Goal: Task Accomplishment & Management: Complete application form

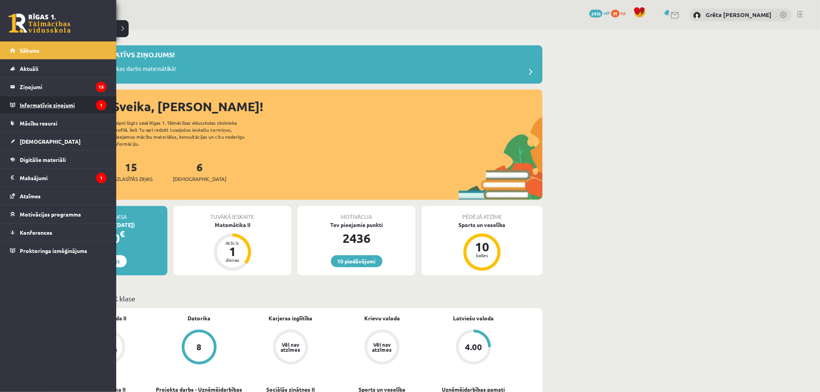
click at [83, 110] on legend "Informatīvie ziņojumi 1" at bounding box center [63, 105] width 87 height 18
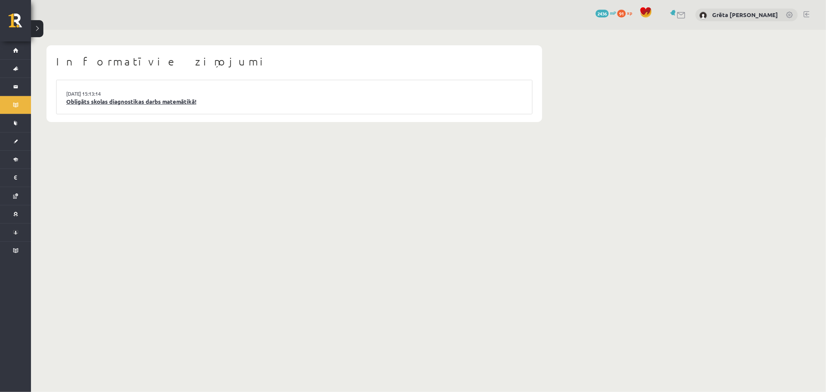
click at [143, 102] on link "Obligāts skolas diagnostikas darbs matemātikā!" at bounding box center [294, 101] width 456 height 9
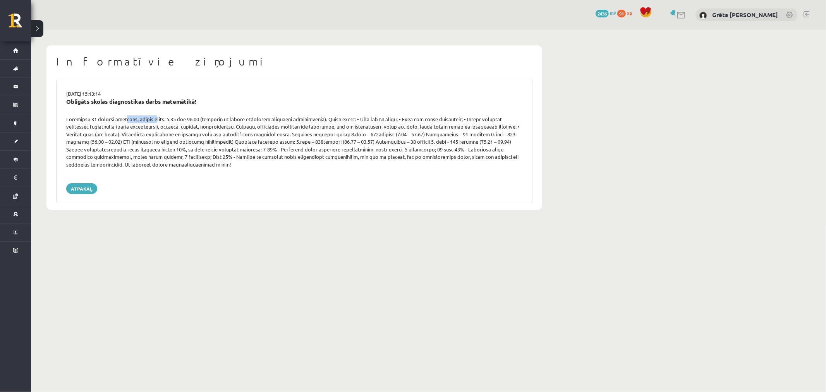
drag, startPoint x: 123, startPoint y: 120, endPoint x: 165, endPoint y: 120, distance: 42.2
click at [154, 119] on div at bounding box center [294, 141] width 468 height 53
click at [165, 120] on div at bounding box center [294, 141] width 468 height 53
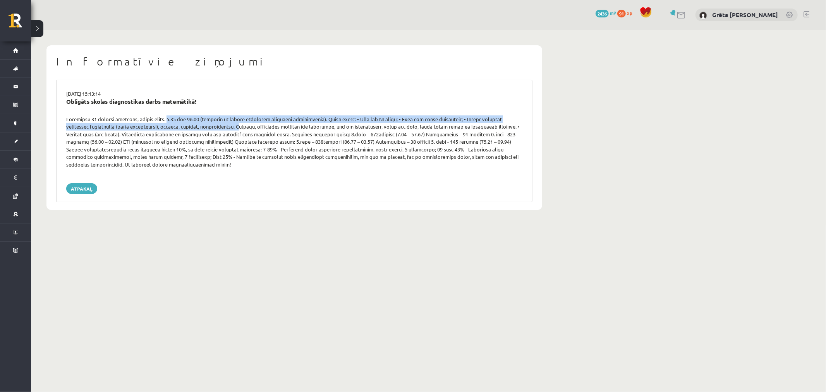
drag, startPoint x: 167, startPoint y: 120, endPoint x: 218, endPoint y: 124, distance: 51.3
click at [206, 123] on div at bounding box center [294, 141] width 468 height 53
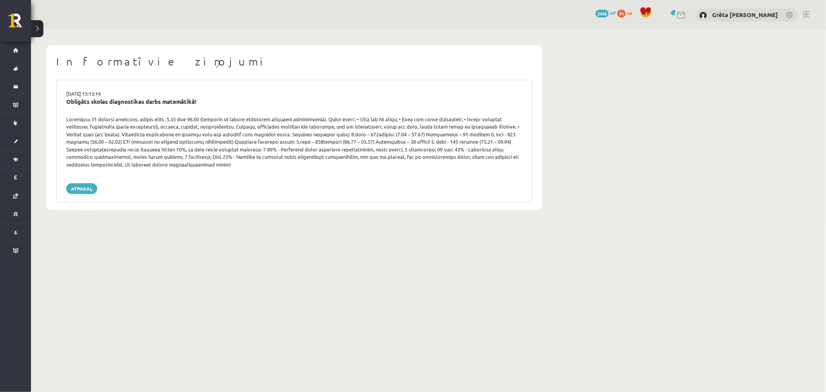
click at [225, 125] on div at bounding box center [294, 141] width 468 height 53
drag, startPoint x: 199, startPoint y: 122, endPoint x: 96, endPoint y: 117, distance: 103.5
click at [119, 117] on div at bounding box center [294, 141] width 468 height 53
click at [102, 124] on div at bounding box center [294, 141] width 468 height 53
drag, startPoint x: 200, startPoint y: 127, endPoint x: 244, endPoint y: 132, distance: 44.1
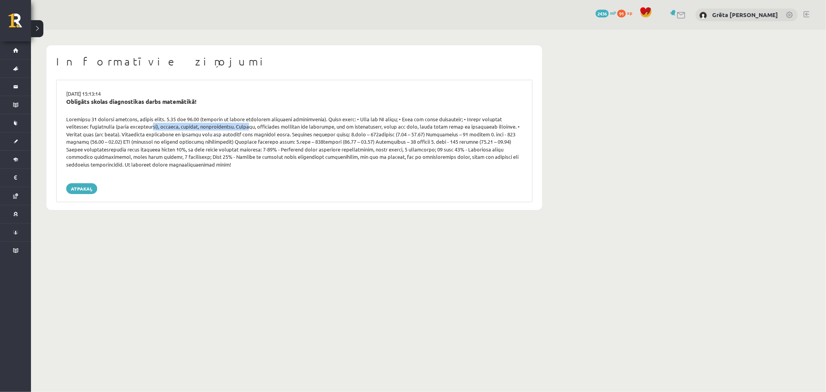
click at [222, 128] on div at bounding box center [294, 141] width 468 height 53
click at [244, 132] on div at bounding box center [294, 141] width 468 height 53
drag, startPoint x: 248, startPoint y: 122, endPoint x: 270, endPoint y: 120, distance: 22.1
click at [261, 121] on div at bounding box center [294, 141] width 468 height 53
click at [271, 120] on div at bounding box center [294, 141] width 468 height 53
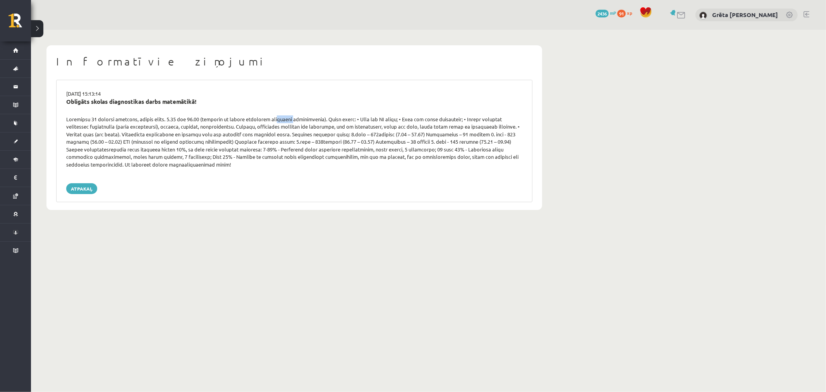
drag, startPoint x: 273, startPoint y: 119, endPoint x: 297, endPoint y: 121, distance: 24.5
click at [291, 121] on div at bounding box center [294, 141] width 468 height 53
click at [306, 121] on div at bounding box center [294, 141] width 468 height 53
drag, startPoint x: 394, startPoint y: 126, endPoint x: 432, endPoint y: 124, distance: 38.4
click at [419, 124] on div at bounding box center [294, 141] width 468 height 53
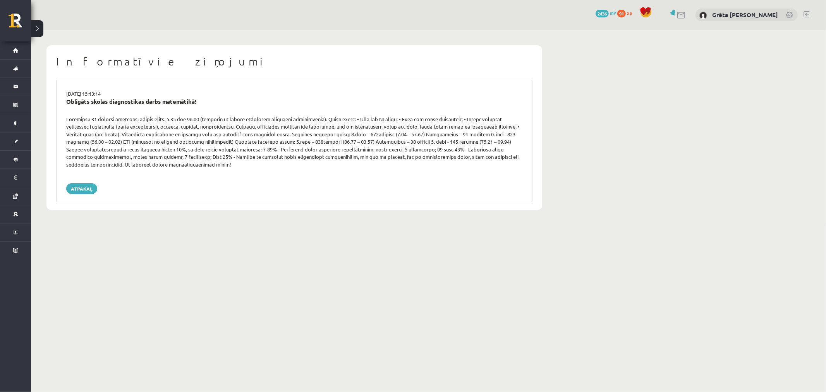
drag, startPoint x: 432, startPoint y: 124, endPoint x: 440, endPoint y: 125, distance: 7.5
click at [432, 124] on div at bounding box center [294, 141] width 468 height 53
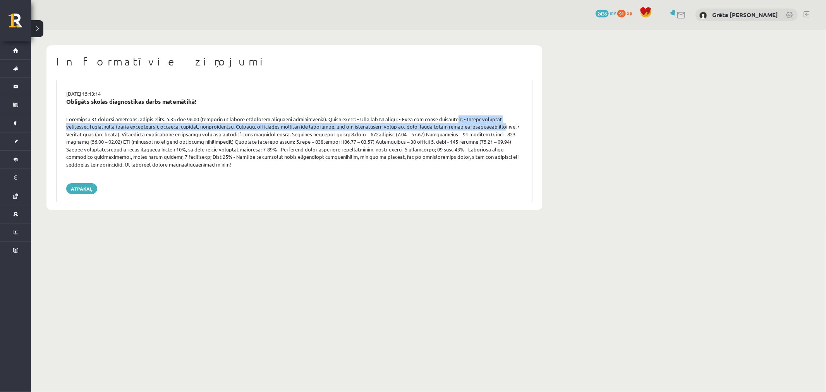
drag, startPoint x: 447, startPoint y: 122, endPoint x: 474, endPoint y: 125, distance: 26.5
click at [470, 125] on div at bounding box center [294, 141] width 468 height 53
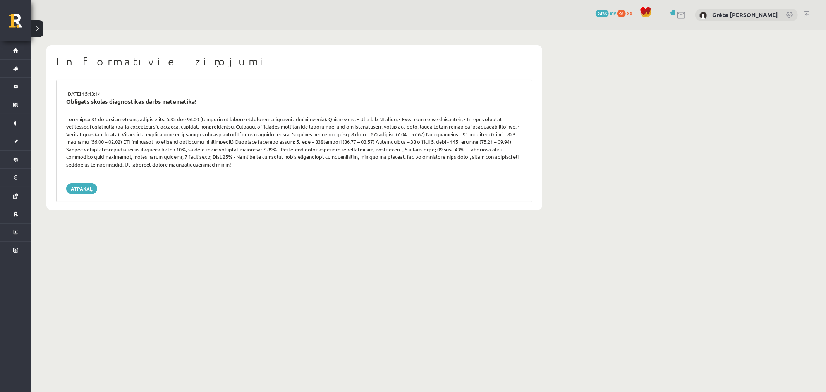
click at [473, 126] on div at bounding box center [294, 141] width 468 height 53
click at [225, 146] on div at bounding box center [294, 141] width 468 height 53
drag, startPoint x: 447, startPoint y: 141, endPoint x: 497, endPoint y: 142, distance: 50.8
click at [485, 141] on div at bounding box center [294, 141] width 468 height 53
click at [497, 142] on div at bounding box center [294, 141] width 468 height 53
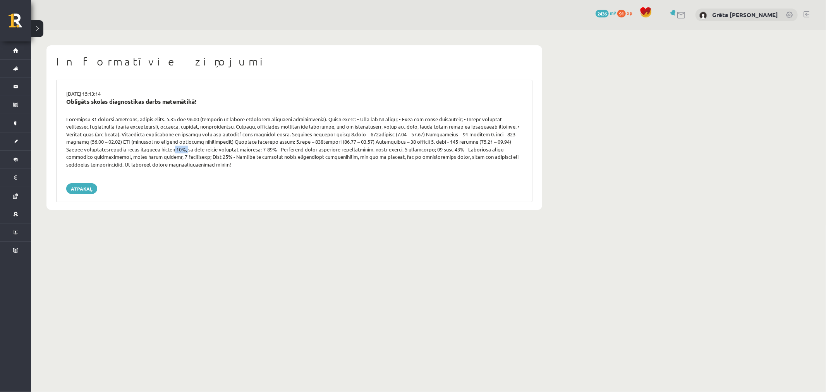
drag, startPoint x: 103, startPoint y: 146, endPoint x: 123, endPoint y: 148, distance: 20.6
click at [117, 146] on div at bounding box center [294, 141] width 468 height 53
click at [125, 149] on div at bounding box center [294, 141] width 468 height 53
drag, startPoint x: 129, startPoint y: 149, endPoint x: 171, endPoint y: 148, distance: 42.2
click at [165, 148] on div at bounding box center [294, 141] width 468 height 53
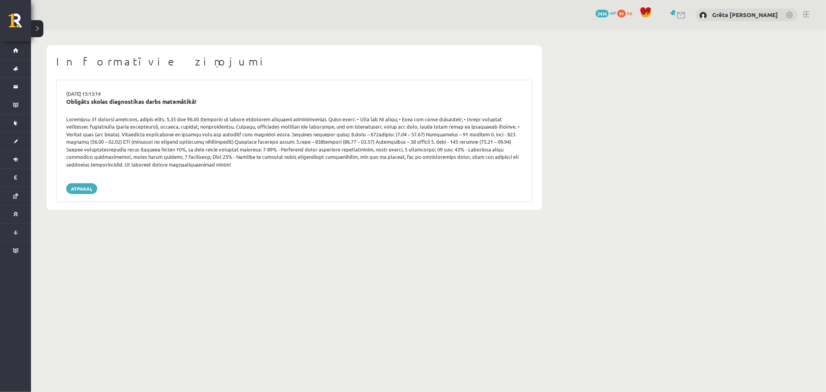
click at [175, 149] on div at bounding box center [294, 141] width 468 height 53
drag, startPoint x: 177, startPoint y: 149, endPoint x: 216, endPoint y: 151, distance: 38.4
click at [207, 150] on div at bounding box center [294, 141] width 468 height 53
click at [230, 152] on div at bounding box center [294, 141] width 468 height 53
click at [254, 151] on div at bounding box center [294, 141] width 468 height 53
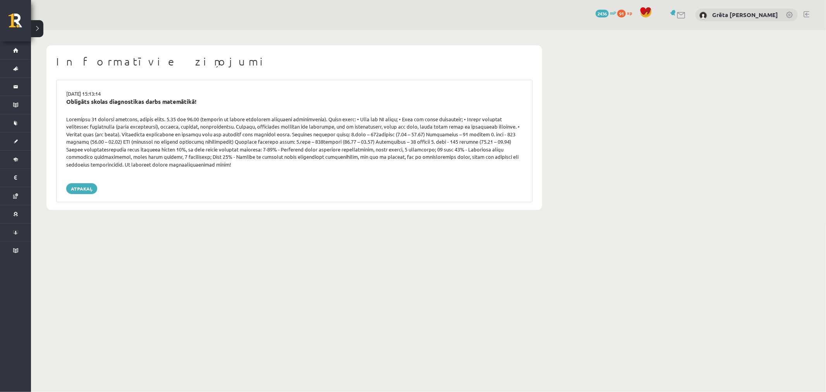
click at [273, 151] on div at bounding box center [294, 141] width 468 height 53
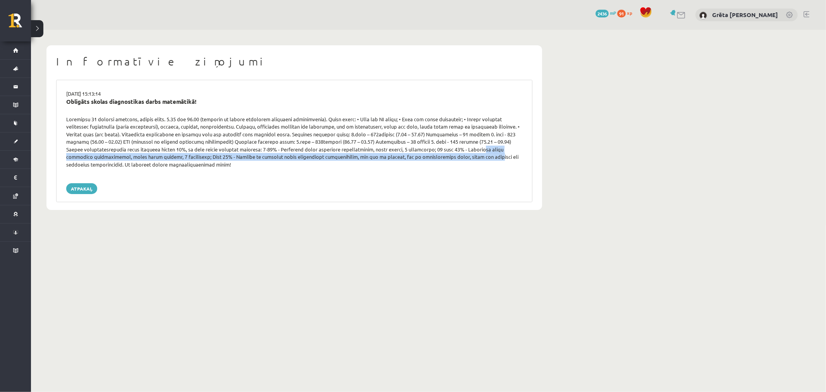
drag, startPoint x: 386, startPoint y: 153, endPoint x: 439, endPoint y: 157, distance: 53.2
click at [412, 153] on div at bounding box center [294, 141] width 468 height 53
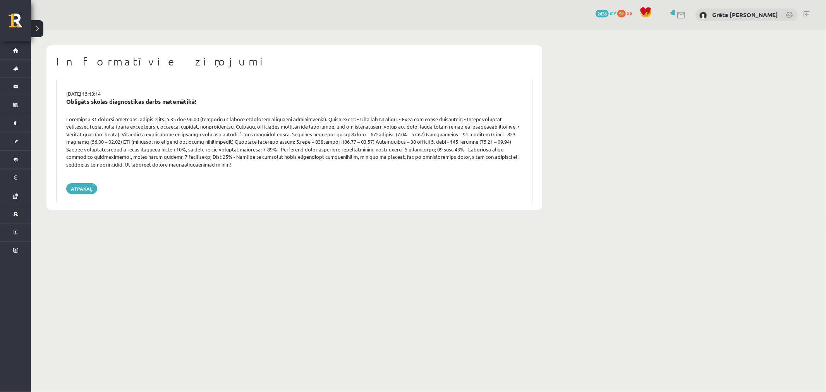
click at [452, 158] on div at bounding box center [294, 141] width 468 height 53
drag, startPoint x: 84, startPoint y: 156, endPoint x: 107, endPoint y: 159, distance: 22.6
click at [91, 156] on div at bounding box center [294, 141] width 468 height 53
click at [108, 159] on div at bounding box center [294, 141] width 468 height 53
drag, startPoint x: 137, startPoint y: 157, endPoint x: 168, endPoint y: 156, distance: 31.4
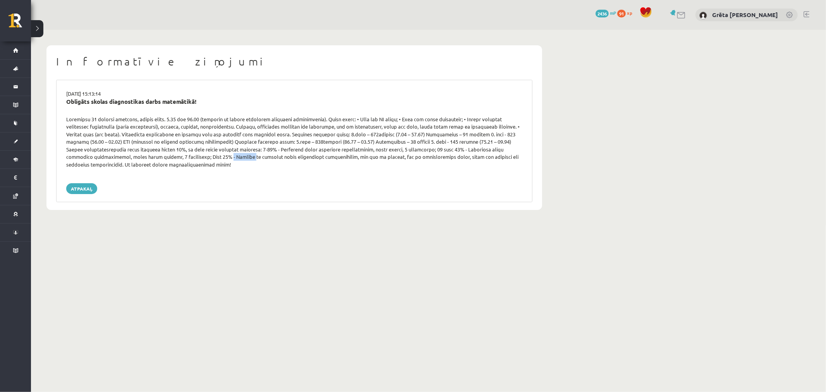
click at [160, 156] on div at bounding box center [294, 141] width 468 height 53
click at [183, 157] on div at bounding box center [294, 141] width 468 height 53
click at [198, 157] on div at bounding box center [294, 141] width 468 height 53
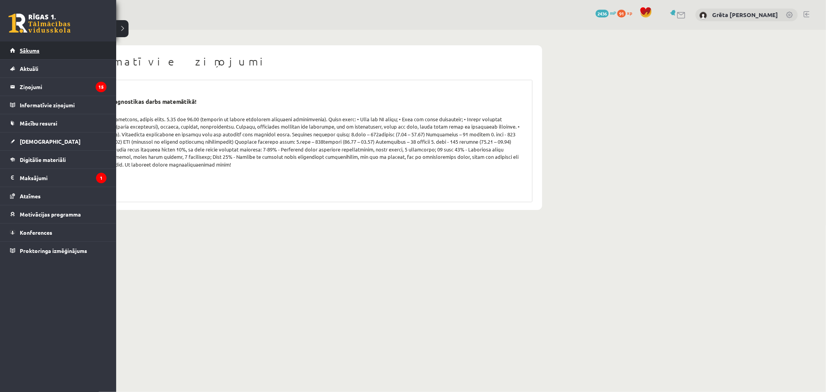
click at [71, 55] on link "Sākums" at bounding box center [58, 50] width 96 height 18
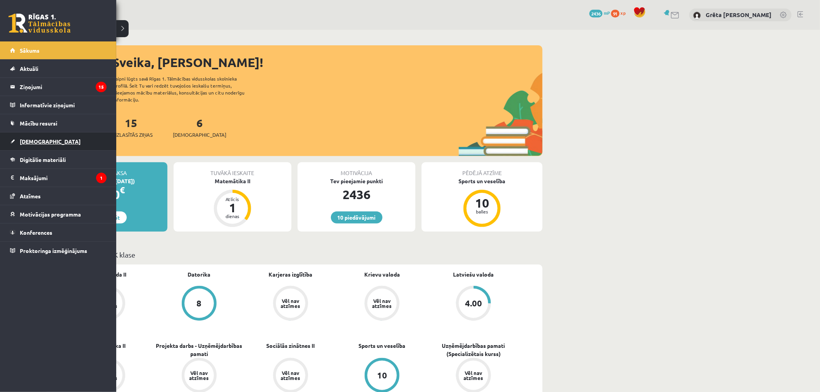
click at [70, 147] on link "[DEMOGRAPHIC_DATA]" at bounding box center [58, 141] width 96 height 18
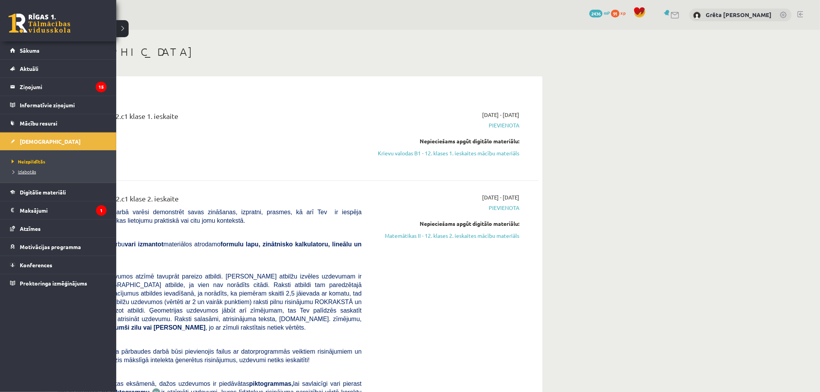
click at [35, 169] on span "Izlabotās" at bounding box center [23, 171] width 26 height 6
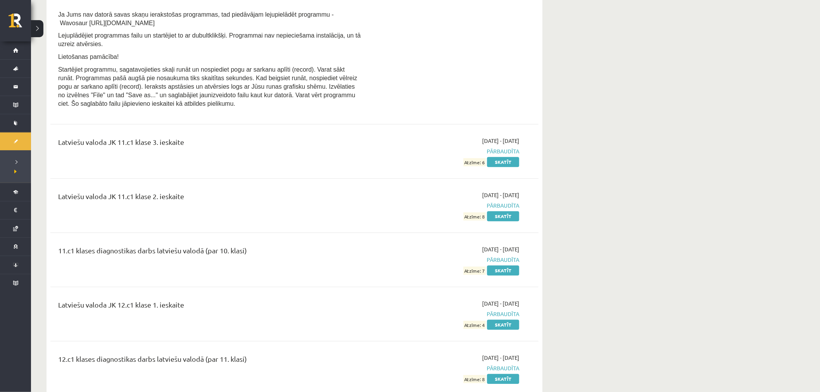
scroll to position [727, 0]
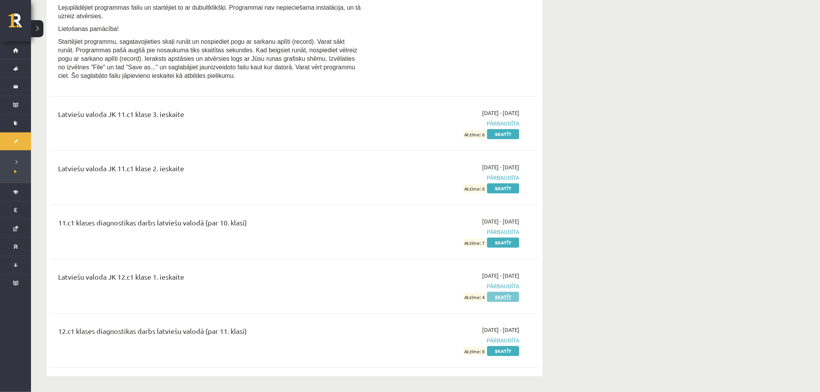
click at [497, 296] on link "Skatīt" at bounding box center [503, 297] width 32 height 10
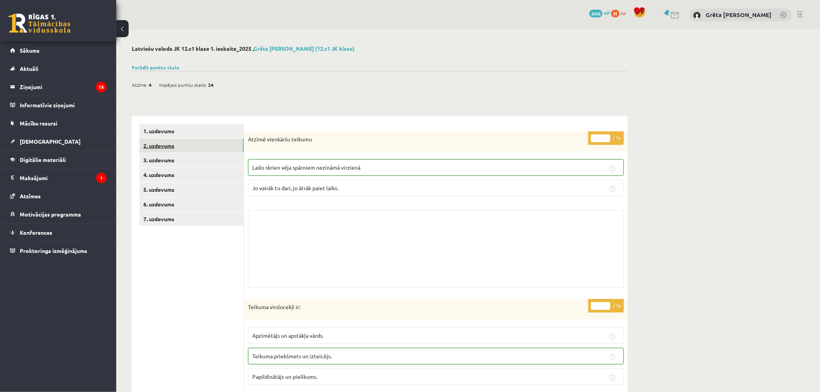
click at [225, 150] on link "2. uzdevums" at bounding box center [191, 146] width 104 height 14
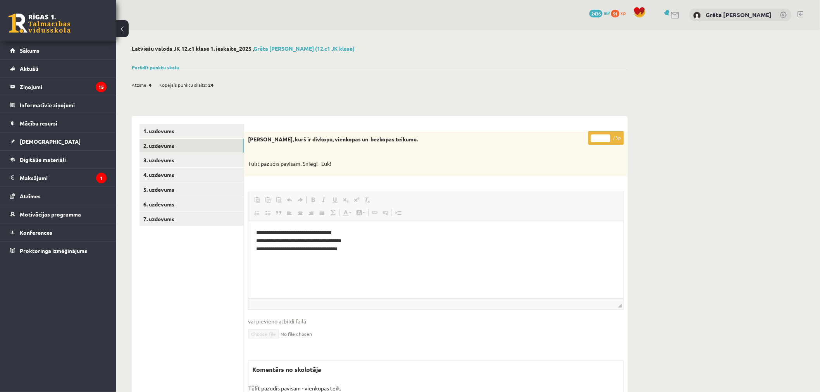
scroll to position [72, 0]
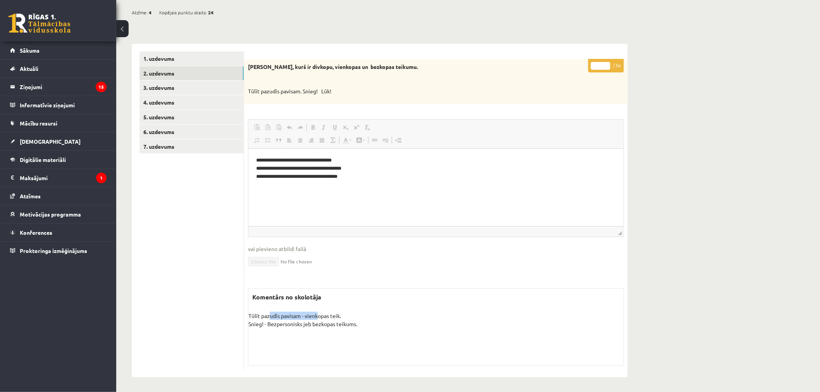
drag, startPoint x: 268, startPoint y: 313, endPoint x: 324, endPoint y: 317, distance: 56.3
click at [319, 316] on p "Tūlīt pazudīs pavisam - vienkopas teik. Snieg! - Bezpersonisks jeb bezkopas tei…" at bounding box center [435, 320] width 375 height 16
click at [324, 317] on p "Tūlīt pazudīs pavisam - vienkopas teik. Snieg! - Bezpersonisks jeb bezkopas tei…" at bounding box center [435, 320] width 375 height 16
drag, startPoint x: 331, startPoint y: 314, endPoint x: 297, endPoint y: 312, distance: 33.8
click at [297, 312] on p "Tūlīt pazudīs pavisam - vienkopas teik. Snieg! - Bezpersonisks jeb bezkopas tei…" at bounding box center [435, 320] width 375 height 16
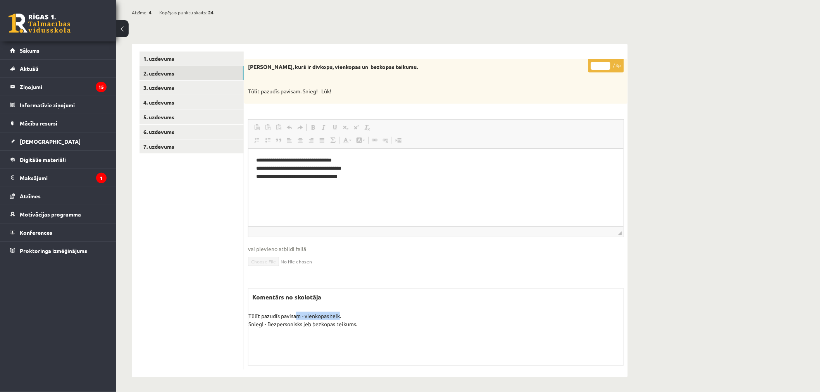
click at [307, 315] on p "Tūlīt pazudīs pavisam - vienkopas teik. Snieg! - Bezpersonisks jeb bezkopas tei…" at bounding box center [435, 320] width 375 height 16
drag, startPoint x: 308, startPoint y: 315, endPoint x: 340, endPoint y: 315, distance: 32.1
click at [339, 315] on p "Tūlīt pazudīs pavisam - vienkopas teik. Snieg! - Bezpersonisks jeb bezkopas tei…" at bounding box center [435, 320] width 375 height 16
click at [352, 318] on p "Tūlīt pazudīs pavisam - vienkopas teik. Snieg! - Bezpersonisks jeb bezkopas tei…" at bounding box center [435, 320] width 375 height 16
drag, startPoint x: 356, startPoint y: 324, endPoint x: 273, endPoint y: 325, distance: 82.9
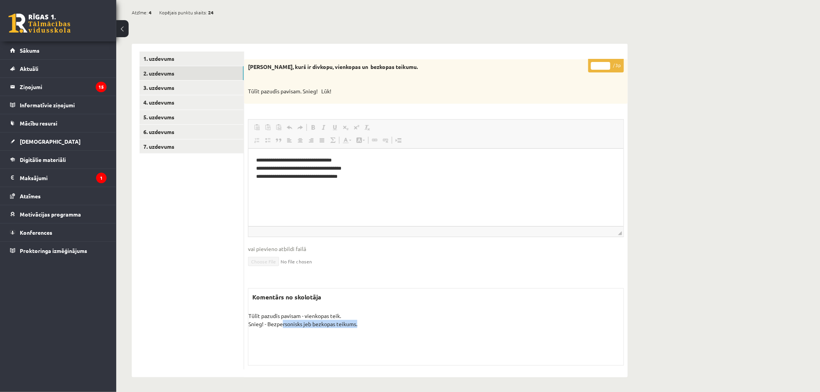
click at [278, 324] on p "Tūlīt pazudīs pavisam - vienkopas teik. Snieg! - Bezpersonisks jeb bezkopas tei…" at bounding box center [435, 320] width 375 height 16
click at [273, 325] on p "Tūlīt pazudīs pavisam - vienkopas teik. Snieg! - Bezpersonisks jeb bezkopas tei…" at bounding box center [435, 320] width 375 height 16
drag, startPoint x: 274, startPoint y: 325, endPoint x: 349, endPoint y: 328, distance: 74.4
click at [339, 327] on div "Komentārs no skolotāja Tūlīt pazudīs pavisam - vienkopas teik. Snieg! - Bezpers…" at bounding box center [436, 326] width 376 height 77
click at [349, 328] on div "Komentārs no skolotāja Tūlīt pazudīs pavisam - vienkopas teik. Snieg! - Bezpers…" at bounding box center [436, 326] width 376 height 77
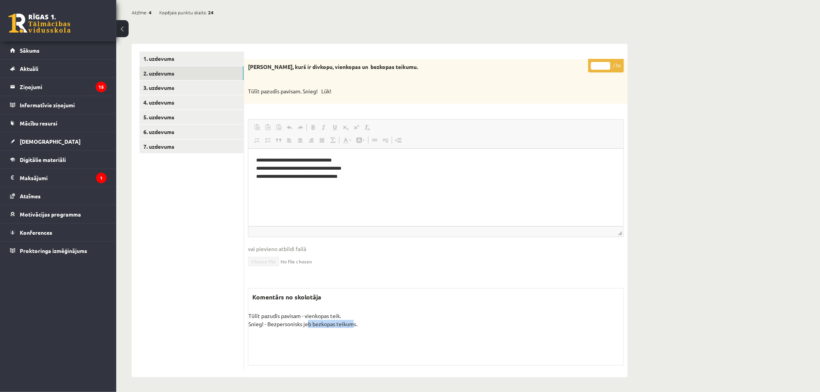
drag, startPoint x: 349, startPoint y: 321, endPoint x: 306, endPoint y: 319, distance: 43.4
click at [306, 319] on p "Tūlīt pazudīs pavisam - vienkopas teik. Snieg! - Bezpersonisks jeb bezkopas tei…" at bounding box center [435, 320] width 375 height 16
click at [370, 320] on p "Tūlīt pazudīs pavisam - vienkopas teik. Snieg! - Bezpersonisks jeb bezkopas tei…" at bounding box center [435, 320] width 375 height 16
drag, startPoint x: 289, startPoint y: 67, endPoint x: 337, endPoint y: 67, distance: 48.0
click at [334, 67] on strong "Nosaki, kurš ir divkopu, vienkopas un bezkopas teikumu." at bounding box center [333, 66] width 170 height 7
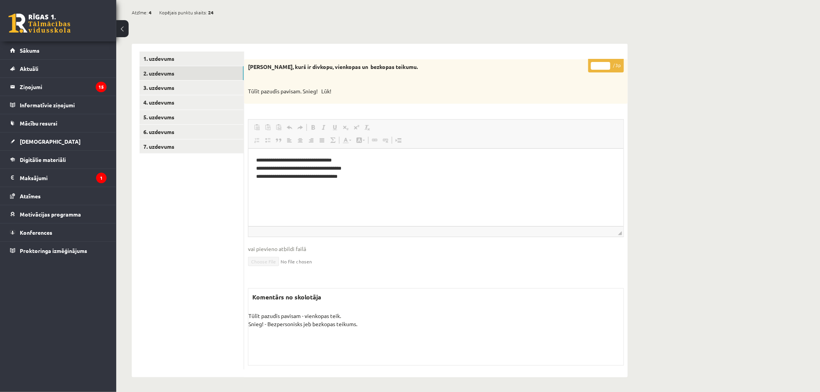
click at [365, 69] on p "Nosaki, kurš ir divkopu, vienkopas un bezkopas teikumu." at bounding box center [416, 67] width 337 height 8
drag, startPoint x: 366, startPoint y: 67, endPoint x: 284, endPoint y: 66, distance: 82.1
click at [322, 67] on strong "Nosaki, kurš ir divkopu, vienkopas un bezkopas teikumu." at bounding box center [333, 66] width 170 height 7
click at [315, 69] on strong "Nosaki, kurš ir divkopu, vienkopas un bezkopas teikumu." at bounding box center [333, 66] width 170 height 7
drag, startPoint x: 315, startPoint y: 69, endPoint x: 389, endPoint y: 71, distance: 74.0
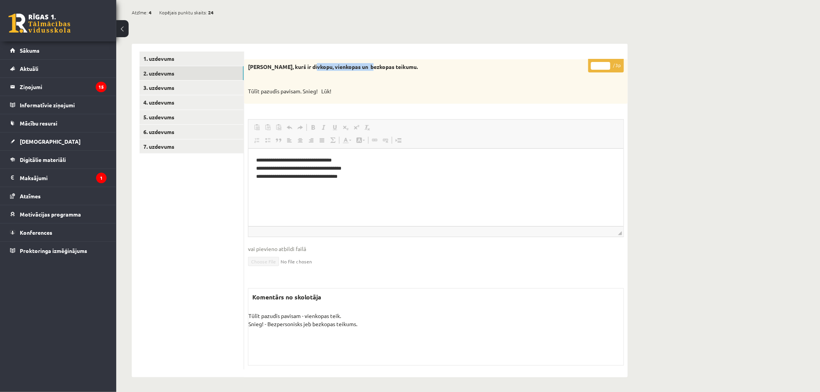
click at [364, 70] on p "Nosaki, kurš ir divkopu, vienkopas un bezkopas teikumu." at bounding box center [416, 67] width 337 height 8
click at [396, 72] on div "Nosaki, kurš ir divkopu, vienkopas un bezkopas teikumu. Tūlīt pazudīs pavisam. …" at bounding box center [435, 81] width 383 height 45
drag, startPoint x: 284, startPoint y: 177, endPoint x: 315, endPoint y: 176, distance: 31.0
click at [308, 175] on p "**********" at bounding box center [435, 168] width 359 height 24
click at [344, 178] on p "**********" at bounding box center [435, 168] width 359 height 24
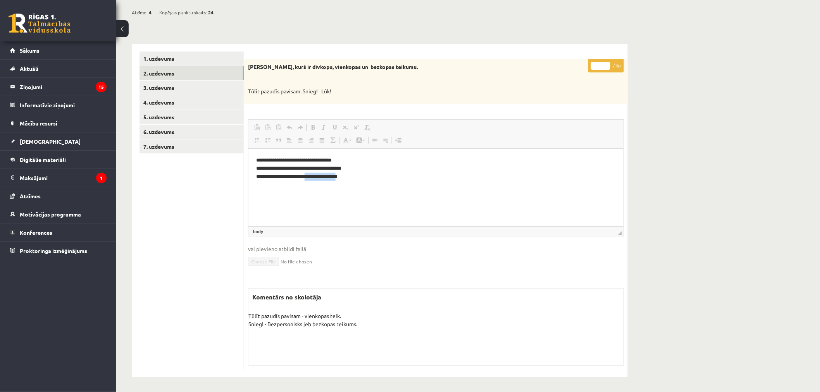
drag, startPoint x: 345, startPoint y: 179, endPoint x: 290, endPoint y: 175, distance: 55.1
click at [300, 176] on p "**********" at bounding box center [435, 168] width 359 height 24
click at [301, 175] on p "**********" at bounding box center [435, 168] width 359 height 24
click at [302, 175] on p "**********" at bounding box center [435, 168] width 359 height 24
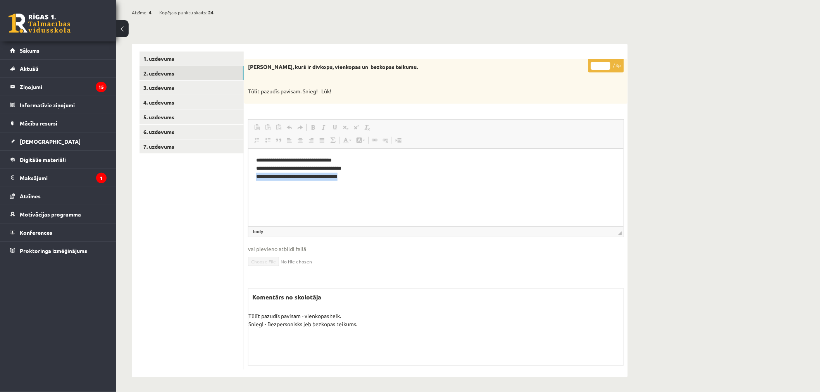
click at [327, 175] on p "**********" at bounding box center [435, 168] width 359 height 24
click at [191, 86] on link "3. uzdevums" at bounding box center [191, 88] width 104 height 14
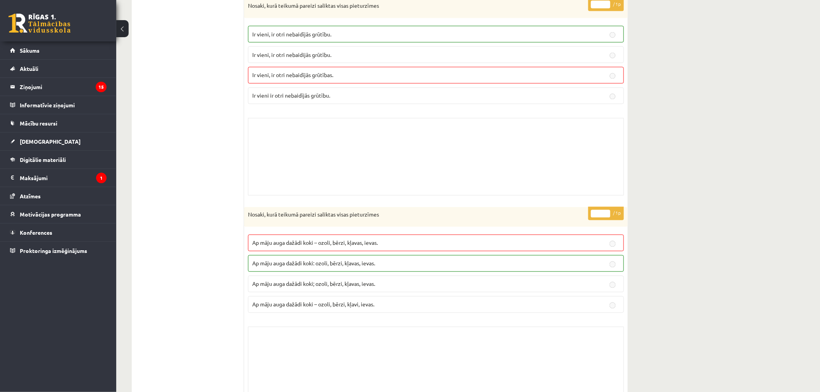
scroll to position [0, 0]
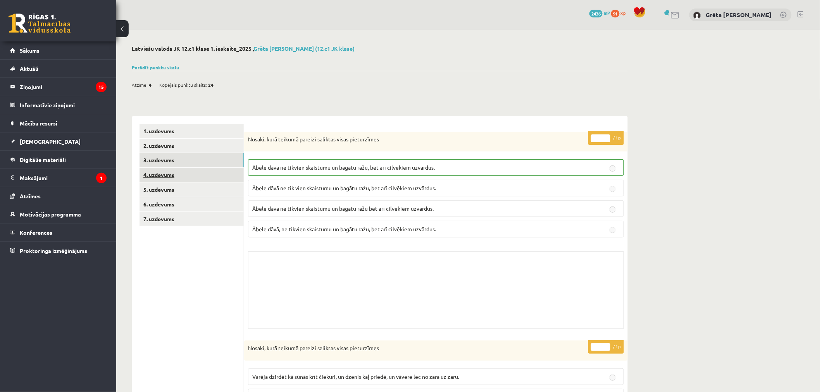
click at [193, 169] on link "4. uzdevums" at bounding box center [191, 175] width 104 height 14
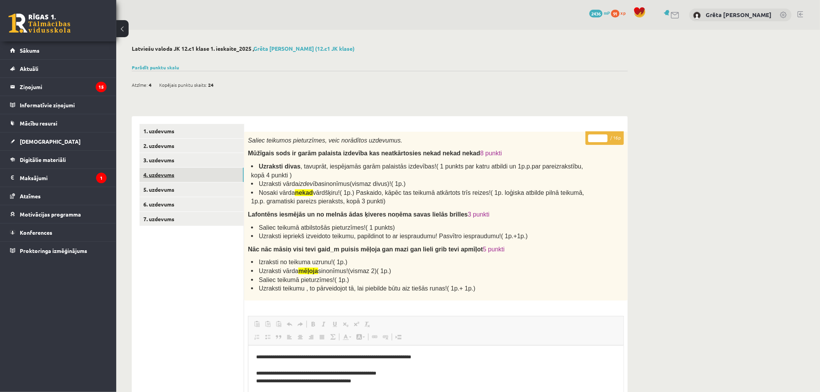
scroll to position [253, 0]
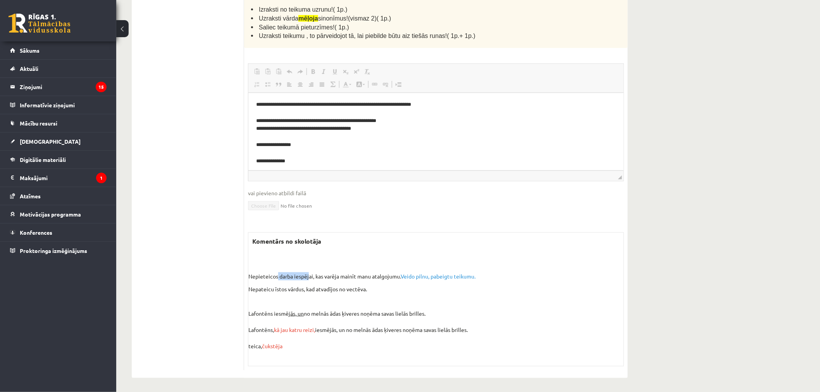
drag, startPoint x: 273, startPoint y: 273, endPoint x: 308, endPoint y: 276, distance: 34.3
click at [308, 276] on p "Nepieteicos darba iespējai, kas varēja mainīt manu atalgojumu. Veido pilnu, pab…" at bounding box center [435, 268] width 375 height 24
click at [313, 276] on p "Nepieteicos darba iespējai, kas varēja mainīt manu atalgojumu. Veido pilnu, pab…" at bounding box center [435, 268] width 375 height 24
click at [332, 275] on p "Nepieteicos darba iespējai, kas varēja mainīt manu atalgojumu. Veido pilnu, pab…" at bounding box center [435, 268] width 375 height 24
drag, startPoint x: 361, startPoint y: 277, endPoint x: 370, endPoint y: 277, distance: 8.5
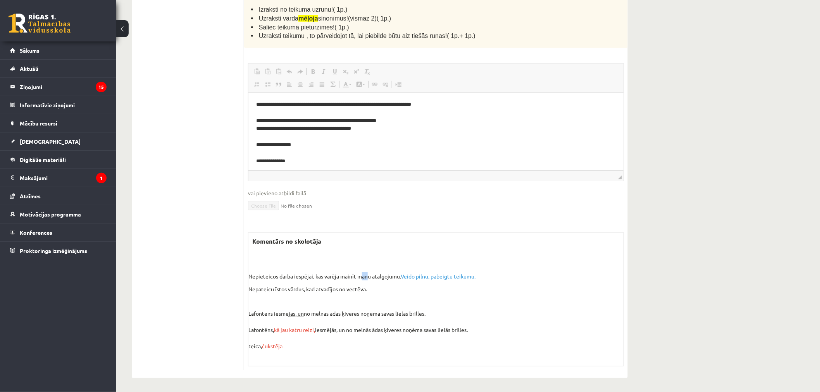
click at [366, 277] on p "Nepieteicos darba iespējai, kas varēja mainīt manu atalgojumu. Veido pilnu, pab…" at bounding box center [435, 268] width 375 height 24
click at [370, 277] on p "Nepieteicos darba iespējai, kas varēja mainīt manu atalgojumu. Veido pilnu, pab…" at bounding box center [435, 268] width 375 height 24
drag, startPoint x: 376, startPoint y: 276, endPoint x: 338, endPoint y: 273, distance: 38.0
click at [340, 274] on p "Nepieteicos darba iespējai, kas varēja mainīt manu atalgojumu. Veido pilnu, pab…" at bounding box center [435, 268] width 375 height 24
click at [347, 273] on p "Nepieteicos darba iespējai, kas varēja mainīt manu atalgojumu. Veido pilnu, pab…" at bounding box center [435, 268] width 375 height 24
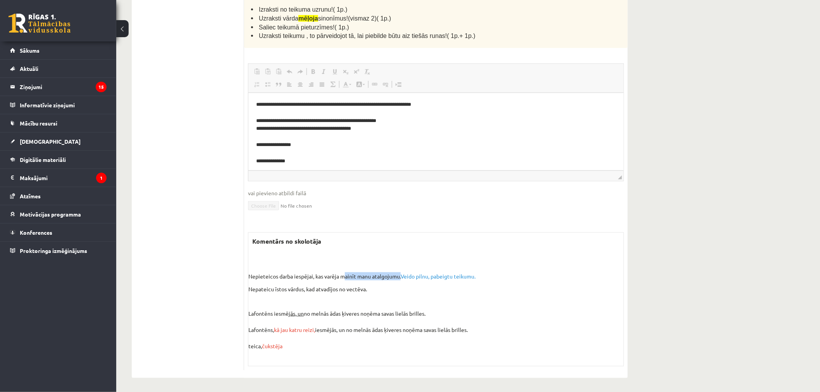
drag, startPoint x: 347, startPoint y: 273, endPoint x: 397, endPoint y: 276, distance: 49.3
click at [393, 276] on p "Nepieteicos darba iespējai, kas varēja mainīt manu atalgojumu. Veido pilnu, pab…" at bounding box center [435, 268] width 375 height 24
click at [397, 276] on p "Nepieteicos darba iespējai, kas varēja mainīt manu atalgojumu. Veido pilnu, pab…" at bounding box center [435, 268] width 375 height 24
drag, startPoint x: 399, startPoint y: 276, endPoint x: 479, endPoint y: 280, distance: 79.5
click at [475, 280] on div "Nepieteicos darba iespējai, kas varēja mainīt manu atalgojumu. Veido pilnu, pab…" at bounding box center [435, 307] width 375 height 102
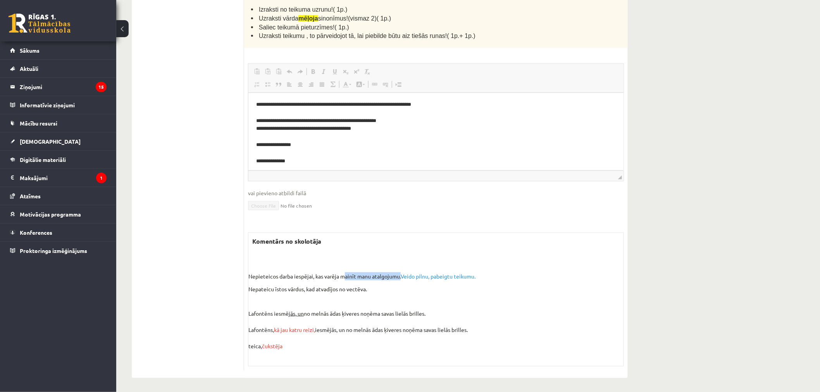
click at [485, 280] on div "Nepieteicos darba iespējai, kas varēja mainīt manu atalgojumu. Veido pilnu, pab…" at bounding box center [435, 307] width 375 height 102
click at [488, 277] on p "Nepieteicos darba iespējai, kas varēja mainīt manu atalgojumu. Veido pilnu, pab…" at bounding box center [435, 268] width 375 height 24
drag, startPoint x: 294, startPoint y: 270, endPoint x: 333, endPoint y: 273, distance: 38.8
click at [328, 272] on p "Nepieteicos darba iespējai, kas varēja mainīt manu atalgojumu. Veido pilnu, pab…" at bounding box center [435, 268] width 375 height 24
click at [354, 274] on p "Nepieteicos darba iespējai, kas varēja mainīt manu atalgojumu. Veido pilnu, pab…" at bounding box center [435, 268] width 375 height 24
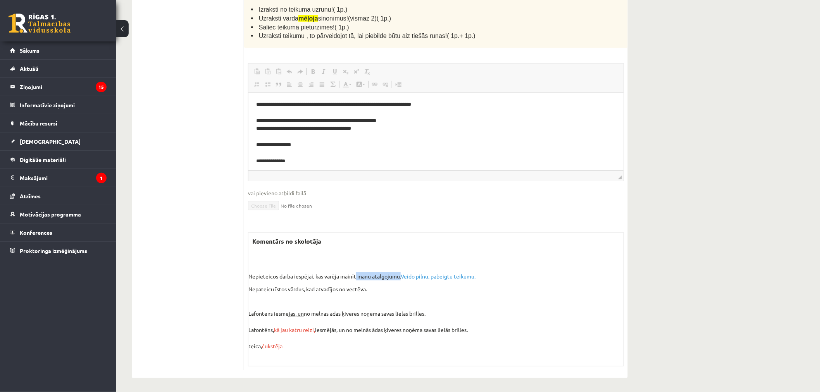
drag, startPoint x: 359, startPoint y: 274, endPoint x: 412, endPoint y: 276, distance: 53.1
click at [401, 275] on p "Nepieteicos darba iespējai, kas varēja mainīt manu atalgojumu. Veido pilnu, pab…" at bounding box center [435, 268] width 375 height 24
click at [380, 274] on p "Nepieteicos darba iespējai, kas varēja mainīt manu atalgojumu. Veido pilnu, pab…" at bounding box center [435, 268] width 375 height 24
drag, startPoint x: 379, startPoint y: 274, endPoint x: 399, endPoint y: 276, distance: 20.2
click at [399, 276] on p "Nepieteicos darba iespējai, kas varēja mainīt manu atalgojumu. Veido pilnu, pab…" at bounding box center [435, 268] width 375 height 24
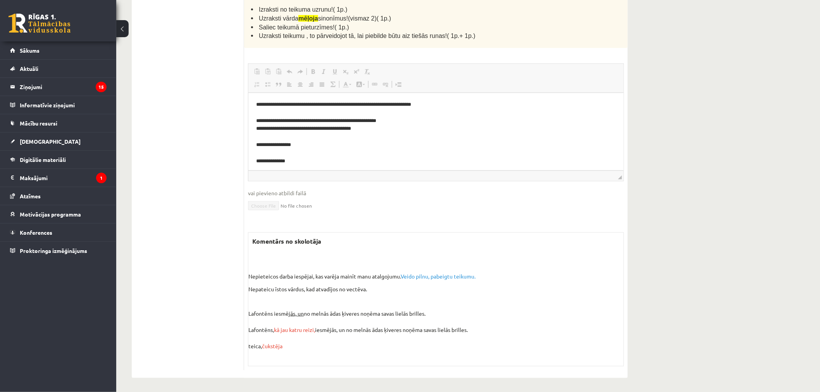
click at [373, 274] on p "Nepieteicos darba iespējai, kas varēja mainīt manu atalgojumu. Veido pilnu, pab…" at bounding box center [435, 268] width 375 height 24
drag, startPoint x: 269, startPoint y: 284, endPoint x: 367, endPoint y: 289, distance: 97.7
click at [327, 285] on p "Nepateicu īstos vārdus, kad atvadījos no vectēva. Lafontēns iesmēj ās, un no me…" at bounding box center [435, 321] width 375 height 73
drag, startPoint x: 367, startPoint y: 289, endPoint x: 375, endPoint y: 289, distance: 8.2
click at [367, 289] on p "Nepateicu īstos vārdus, kad atvadījos no vectēva. Lafontēns iesmēj ās, un no me…" at bounding box center [435, 321] width 375 height 73
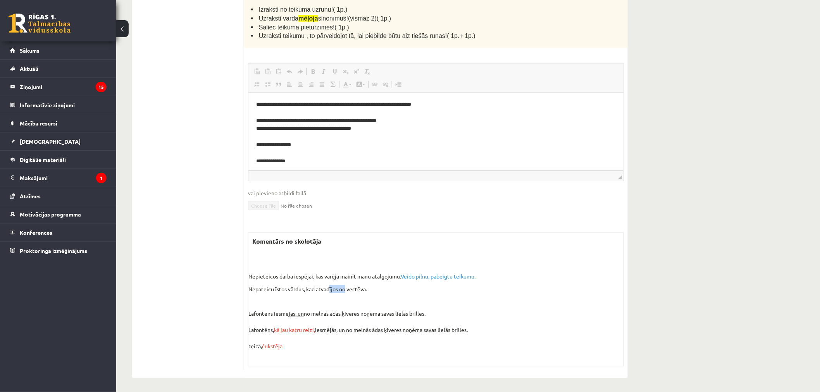
drag, startPoint x: 341, startPoint y: 287, endPoint x: 359, endPoint y: 289, distance: 18.7
click at [346, 287] on p "Nepateicu īstos vārdus, kad atvadījos no vectēva. Lafontēns iesmēj ās, un no me…" at bounding box center [435, 321] width 375 height 73
click at [359, 290] on p "Nepateicu īstos vārdus, kad atvadījos no vectēva. Lafontēns iesmēj ās, un no me…" at bounding box center [435, 321] width 375 height 73
drag, startPoint x: 354, startPoint y: 289, endPoint x: 287, endPoint y: 288, distance: 67.4
click at [297, 288] on p "Nepateicu īstos vārdus, kad atvadījos no vectēva. Lafontēns iesmēj ās, un no me…" at bounding box center [435, 321] width 375 height 73
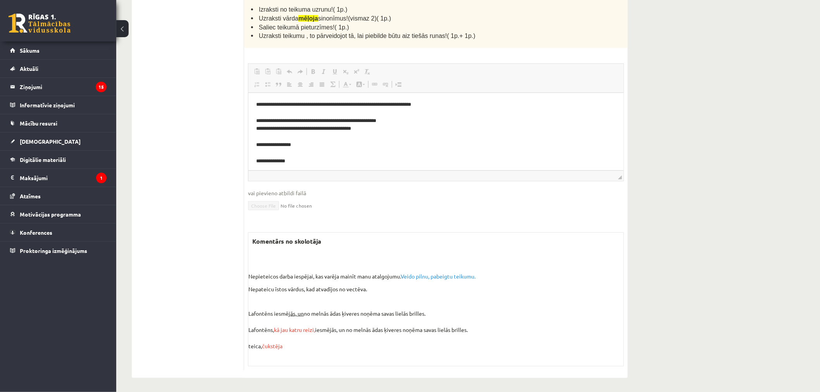
click at [308, 292] on p "Nepateicu īstos vārdus, kad atvadījos no vectēva. Lafontēns iesmēj ās, un no me…" at bounding box center [435, 321] width 375 height 73
drag, startPoint x: 266, startPoint y: 312, endPoint x: 334, endPoint y: 312, distance: 67.4
click at [325, 312] on p "Nepateicu īstos vārdus, kad atvadījos no vectēva. Lafontēns iesmēj ās, un no me…" at bounding box center [435, 321] width 375 height 73
drag, startPoint x: 335, startPoint y: 312, endPoint x: 341, endPoint y: 313, distance: 6.6
click at [335, 312] on p "Nepateicu īstos vārdus, kad atvadījos no vectēva. Lafontēns iesmēj ās, un no me…" at bounding box center [435, 321] width 375 height 73
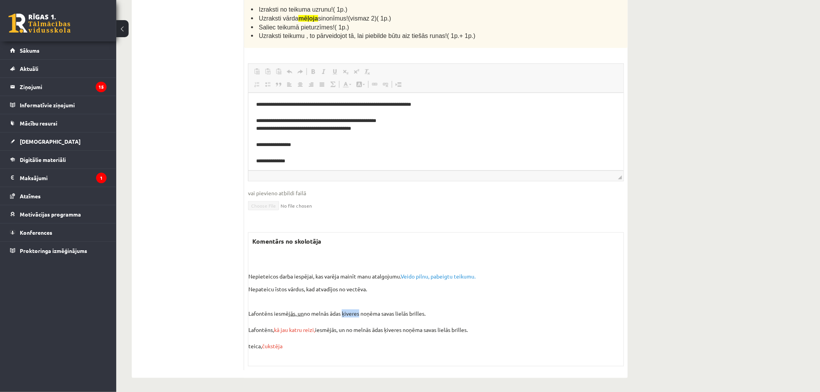
drag, startPoint x: 342, startPoint y: 313, endPoint x: 372, endPoint y: 315, distance: 30.3
click at [363, 314] on p "Nepateicu īstos vārdus, kad atvadījos no vectēva. Lafontēns iesmēj ās, un no me…" at bounding box center [435, 321] width 375 height 73
click at [377, 315] on p "Nepateicu īstos vārdus, kad atvadījos no vectēva. Lafontēns iesmēj ās, un no me…" at bounding box center [435, 321] width 375 height 73
drag, startPoint x: 406, startPoint y: 313, endPoint x: 414, endPoint y: 314, distance: 8.9
click at [414, 314] on p "Nepateicu īstos vārdus, kad atvadījos no vectēva. Lafontēns iesmēj ās, un no me…" at bounding box center [435, 321] width 375 height 73
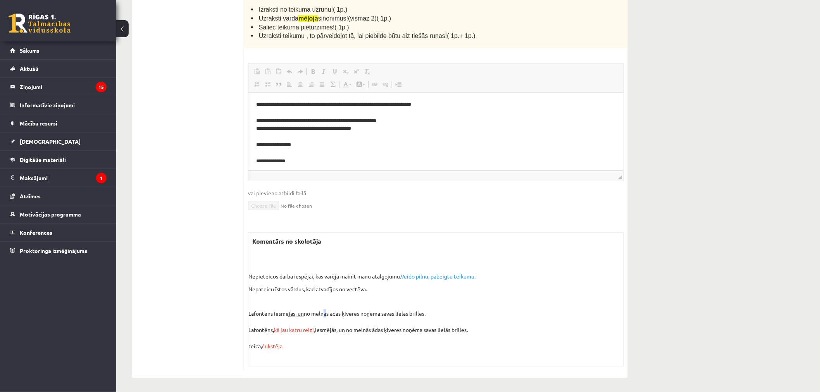
click at [324, 312] on p "Nepateicu īstos vārdus, kad atvadījos no vectēva. Lafontēns iesmēj ās, un no me…" at bounding box center [435, 321] width 375 height 73
click at [299, 315] on p "Nepateicu īstos vārdus, kad atvadījos no vectēva. Lafontēns iesmēj ās, un no me…" at bounding box center [435, 321] width 375 height 73
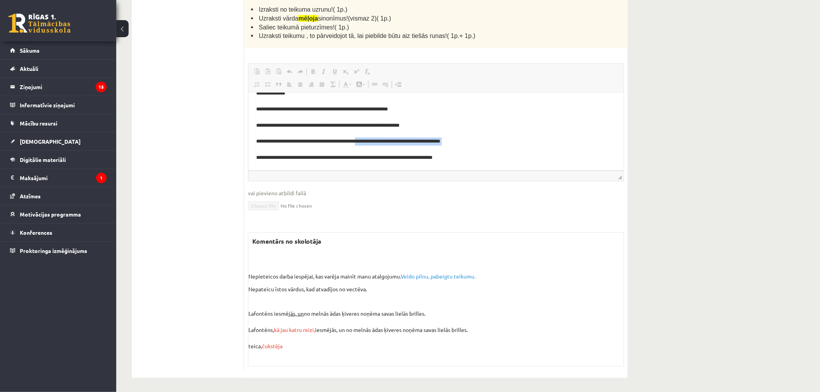
drag, startPoint x: 368, startPoint y: 143, endPoint x: 443, endPoint y: 145, distance: 75.2
click at [443, 145] on p "**********" at bounding box center [432, 121] width 353 height 177
click at [444, 145] on p "**********" at bounding box center [432, 121] width 353 height 177
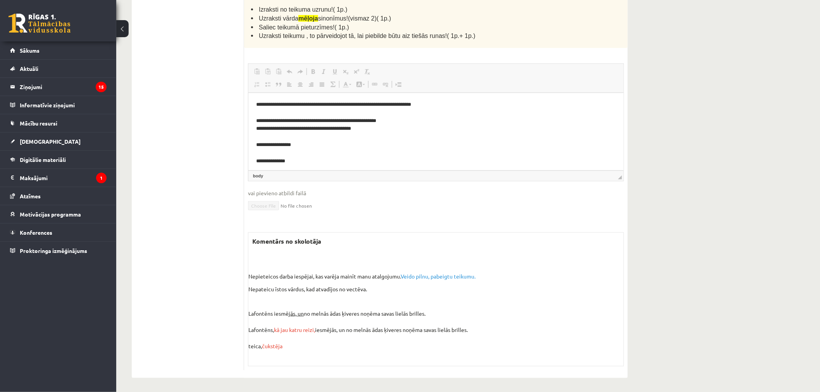
scroll to position [0, 0]
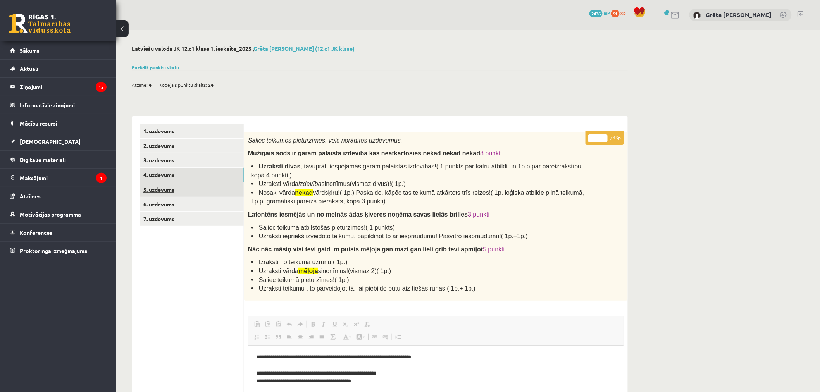
click at [199, 187] on link "5. uzdevums" at bounding box center [191, 189] width 104 height 14
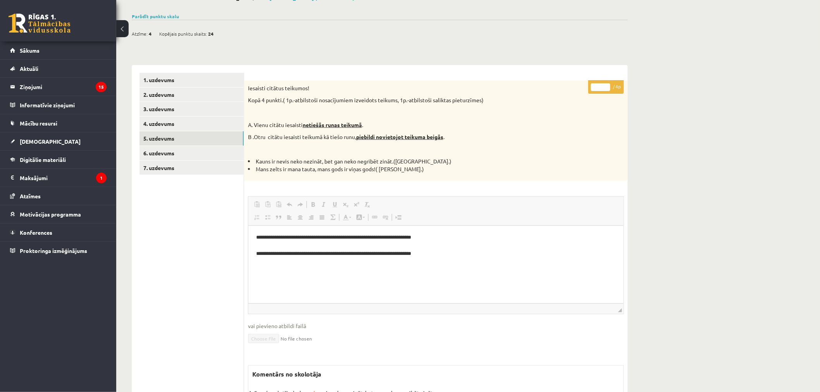
scroll to position [129, 0]
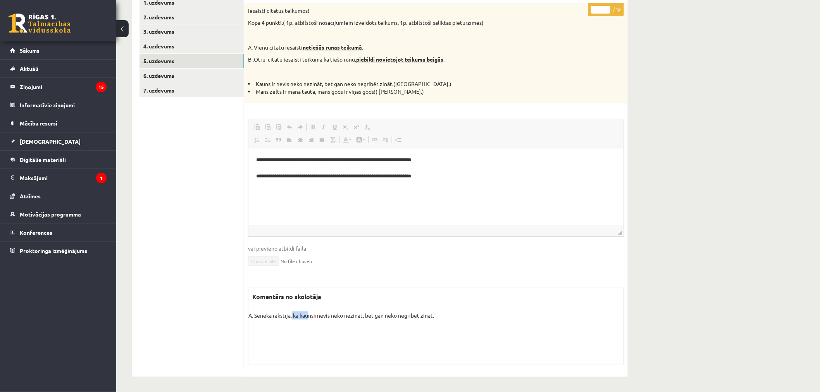
drag, startPoint x: 298, startPoint y: 314, endPoint x: 313, endPoint y: 314, distance: 14.7
click at [311, 314] on p "A. Seneka rakstīja, ka kauns ir nevis neko nezināt, bet gan neko negribēt zināt." at bounding box center [435, 319] width 375 height 16
click at [317, 314] on span "ir" at bounding box center [314, 315] width 3 height 7
drag, startPoint x: 297, startPoint y: 316, endPoint x: 304, endPoint y: 315, distance: 7.0
click at [301, 315] on p "A. Seneka rakstīja, ka kauns ir nevis neko nezināt, bet gan neko negribēt zināt." at bounding box center [435, 319] width 375 height 16
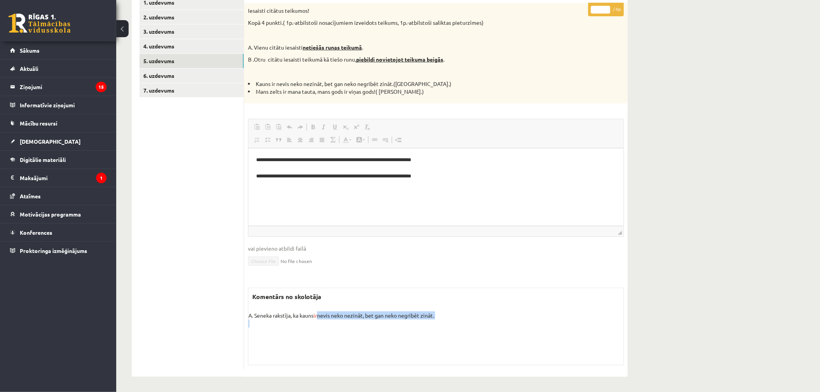
drag, startPoint x: 318, startPoint y: 316, endPoint x: 383, endPoint y: 320, distance: 65.2
click at [383, 320] on p "A. Seneka rakstīja, ka kauns ir nevis neko nezināt, bet gan neko negribēt zināt." at bounding box center [435, 319] width 375 height 16
click at [397, 320] on p "A. Seneka rakstīja, ka kauns ir nevis neko nezināt, bet gan neko negribēt zināt." at bounding box center [435, 319] width 375 height 16
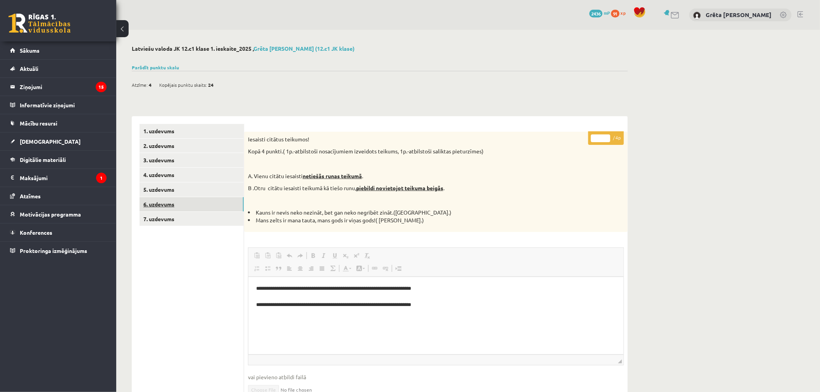
click at [191, 206] on link "6. uzdevums" at bounding box center [191, 204] width 104 height 14
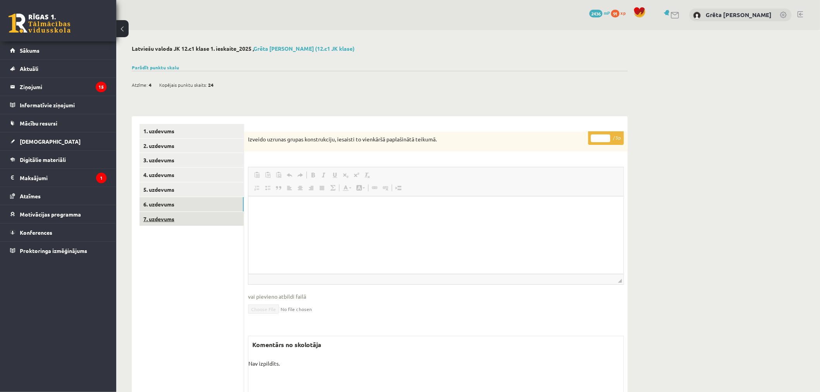
click at [198, 221] on link "7. uzdevums" at bounding box center [191, 219] width 104 height 14
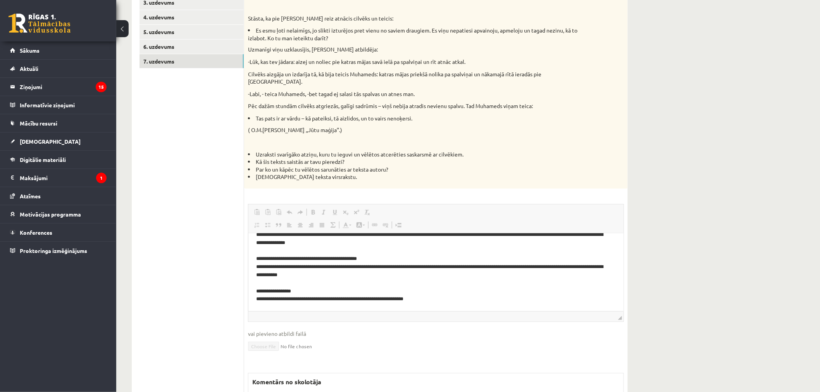
scroll to position [235, 0]
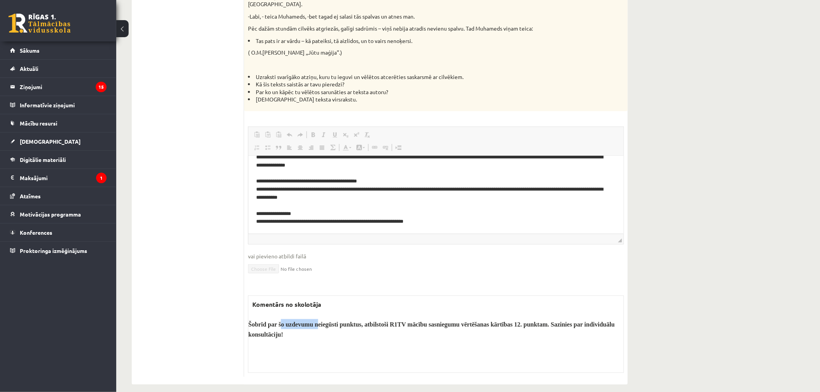
drag, startPoint x: 282, startPoint y: 314, endPoint x: 323, endPoint y: 316, distance: 41.9
click at [321, 321] on b "Šobrīd par šo uzdevumu neiegūsti punktus, atbilstoši R1TV mācību sasniegumu vēr…" at bounding box center [431, 329] width 366 height 17
click at [348, 321] on p "Šobrīd par šo uzdevumu neiegūsti punktus, atbilstoši R1TV mācību sasniegumu vēr…" at bounding box center [435, 329] width 375 height 20
drag, startPoint x: 370, startPoint y: 316, endPoint x: 404, endPoint y: 317, distance: 33.7
click at [398, 321] on b "Šobrīd par šo uzdevumu neiegūsti punktus, atbilstoši R1TV mācību sasniegumu vēr…" at bounding box center [431, 329] width 366 height 17
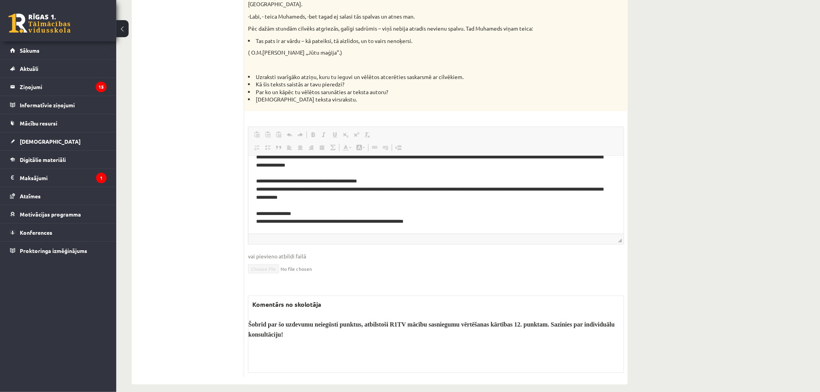
click at [411, 321] on b "Šobrīd par šo uzdevumu neiegūsti punktus, atbilstoši R1TV mācību sasniegumu vēr…" at bounding box center [431, 329] width 366 height 17
drag, startPoint x: 425, startPoint y: 318, endPoint x: 470, endPoint y: 319, distance: 45.3
click at [459, 319] on p "Šobrīd par šo uzdevumu neiegūsti punktus, atbilstoši R1TV mācību sasniegumu vēr…" at bounding box center [435, 329] width 375 height 20
click at [471, 319] on p "Šobrīd par šo uzdevumu neiegūsti punktus, atbilstoši R1TV mācību sasniegumu vēr…" at bounding box center [435, 329] width 375 height 20
drag, startPoint x: 509, startPoint y: 317, endPoint x: 552, endPoint y: 321, distance: 43.6
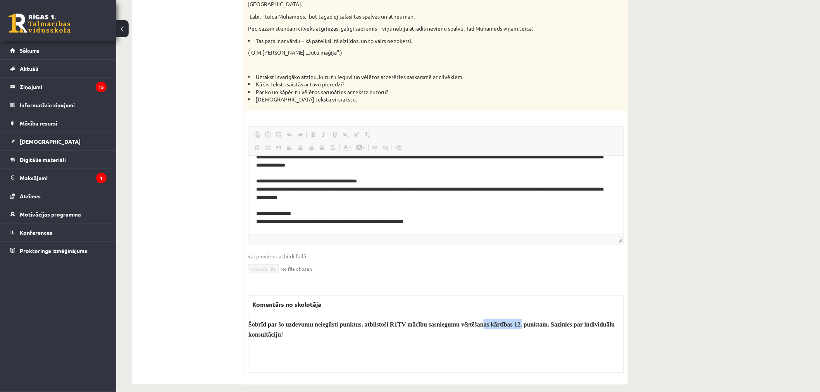
click at [524, 321] on b "Šobrīd par šo uzdevumu neiegūsti punktus, atbilstoši R1TV mācību sasniegumu vēr…" at bounding box center [431, 329] width 366 height 17
click at [552, 321] on p "Šobrīd par šo uzdevumu neiegūsti punktus, atbilstoši R1TV mācību sasniegumu vēr…" at bounding box center [435, 329] width 375 height 20
drag, startPoint x: 556, startPoint y: 319, endPoint x: 593, endPoint y: 319, distance: 36.4
click at [582, 319] on p "Šobrīd par šo uzdevumu neiegūsti punktus, atbilstoši R1TV mācību sasniegumu vēr…" at bounding box center [435, 329] width 375 height 20
click at [609, 321] on p "Šobrīd par šo uzdevumu neiegūsti punktus, atbilstoši R1TV mācību sasniegumu vēr…" at bounding box center [435, 329] width 375 height 20
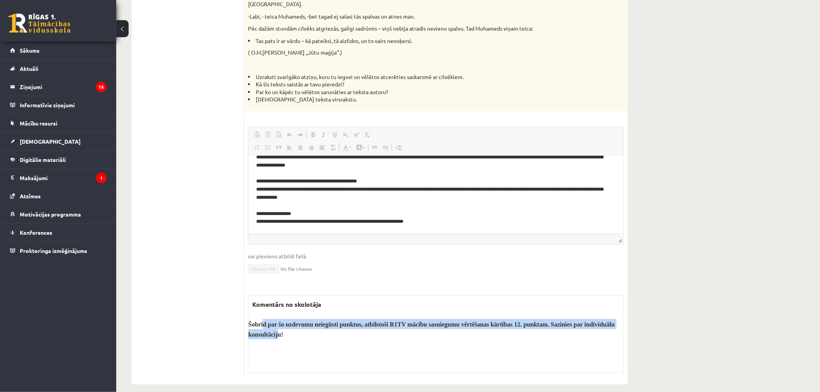
drag, startPoint x: 276, startPoint y: 322, endPoint x: 262, endPoint y: 316, distance: 15.4
click at [262, 321] on b "Šobrīd par šo uzdevumu neiegūsti punktus, atbilstoši R1TV mācību sasniegumu vēr…" at bounding box center [431, 329] width 366 height 17
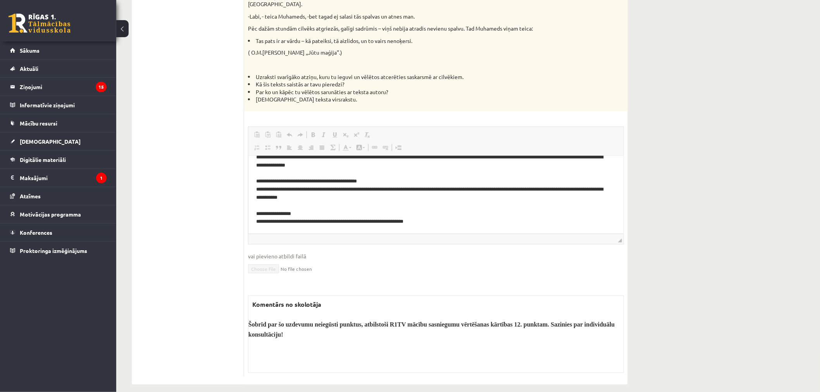
click at [261, 321] on b "Šobrīd par šo uzdevumu neiegūsti punktus, atbilstoši R1TV mācību sasniegumu vēr…" at bounding box center [431, 329] width 366 height 17
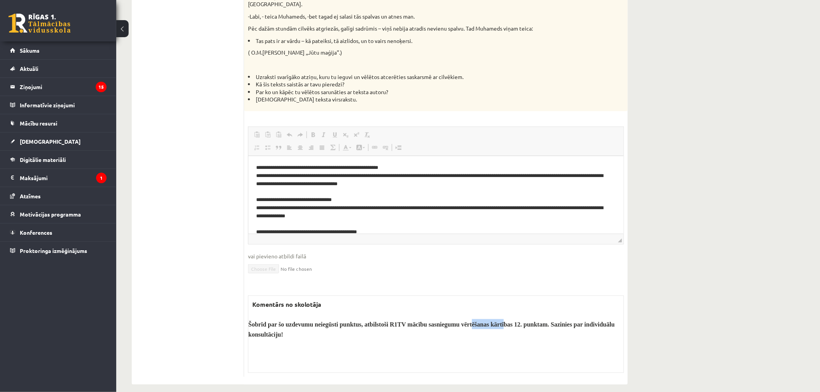
click at [509, 321] on b "Šobrīd par šo uzdevumu neiegūsti punktus, atbilstoši R1TV mācību sasniegumu vēr…" at bounding box center [431, 329] width 366 height 17
click at [509, 320] on p "Šobrīd par šo uzdevumu neiegūsti punktus, atbilstoši R1TV mācību sasniegumu vēr…" at bounding box center [435, 329] width 375 height 20
drag, startPoint x: 389, startPoint y: 316, endPoint x: 511, endPoint y: 318, distance: 121.6
click at [511, 321] on b "Šobrīd par šo uzdevumu neiegūsti punktus, atbilstoši R1TV mācību sasniegumu vēr…" at bounding box center [431, 329] width 366 height 17
copy b "R1TV mācību sasniegumu vērtēšanas kārtība"
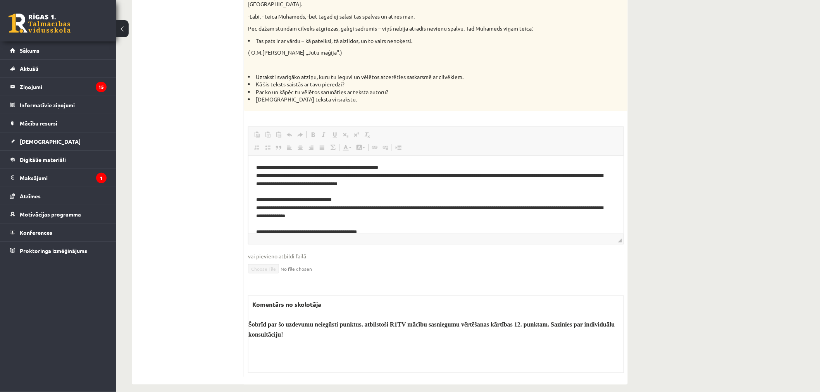
click at [560, 270] on fieldset "Rich Text Editor, wiswyg-editor-user-answer-47433861325580 Editor toolbars Past…" at bounding box center [436, 205] width 376 height 157
drag, startPoint x: 576, startPoint y: 312, endPoint x: 633, endPoint y: 318, distance: 57.3
click at [615, 319] on p "Šobrīd par šo uzdevumu neiegūsti punktus, atbilstoši R1TV mācību sasniegumu vēr…" at bounding box center [435, 329] width 375 height 20
click at [637, 321] on div "**********" at bounding box center [379, 97] width 527 height 605
drag, startPoint x: 361, startPoint y: 318, endPoint x: 420, endPoint y: 318, distance: 59.6
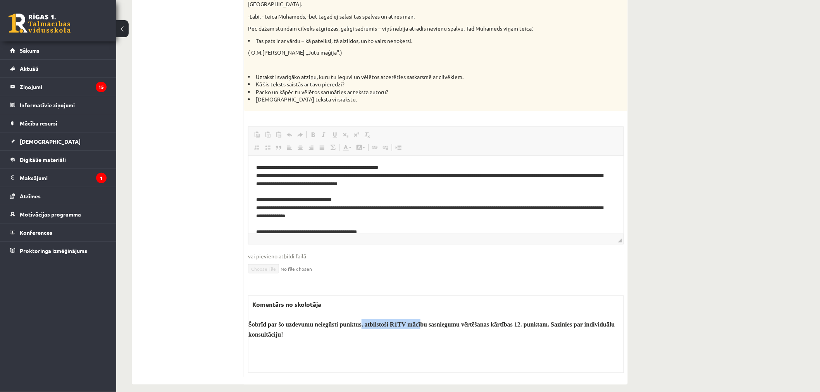
click at [420, 321] on b "Šobrīd par šo uzdevumu neiegūsti punktus, atbilstoši R1TV mācību sasniegumu vēr…" at bounding box center [431, 329] width 366 height 17
drag, startPoint x: 398, startPoint y: 316, endPoint x: 436, endPoint y: 316, distance: 38.3
click at [409, 321] on b "Šobrīd par šo uzdevumu neiegūsti punktus, atbilstoši R1TV mācību sasniegumu vēr…" at bounding box center [431, 329] width 366 height 17
drag, startPoint x: 436, startPoint y: 316, endPoint x: 494, endPoint y: 318, distance: 58.1
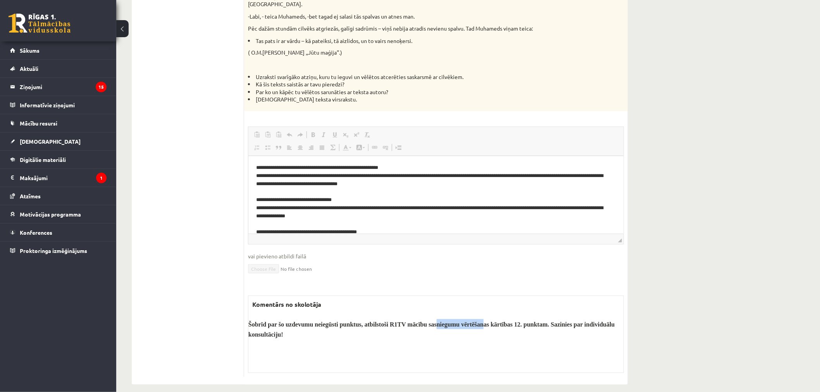
click at [487, 321] on b "Šobrīd par šo uzdevumu neiegūsti punktus, atbilstoši R1TV mācību sasniegumu vēr…" at bounding box center [431, 329] width 366 height 17
click at [494, 321] on b "Šobrīd par šo uzdevumu neiegūsti punktus, atbilstoši R1TV mācību sasniegumu vēr…" at bounding box center [431, 329] width 366 height 17
click at [95, 106] on legend "Informatīvie ziņojumi 0" at bounding box center [63, 105] width 87 height 18
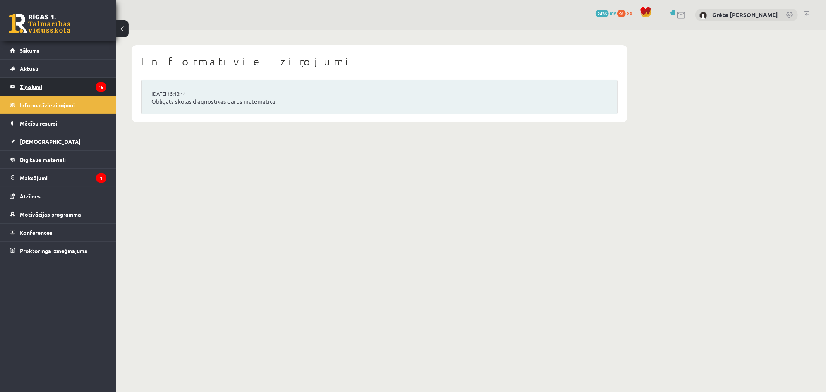
click at [88, 92] on legend "Ziņojumi 15" at bounding box center [63, 87] width 87 height 18
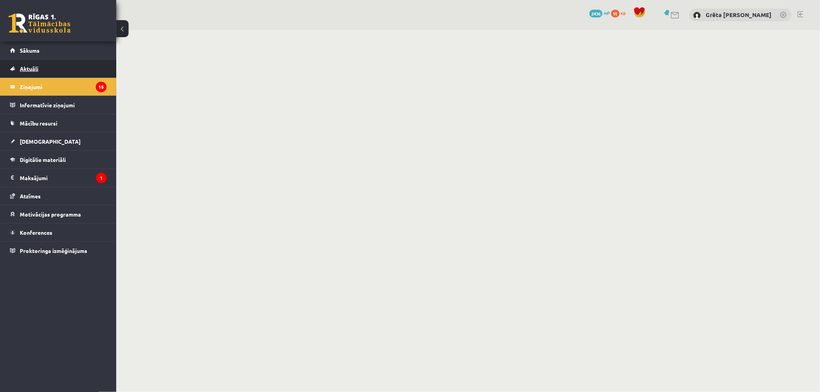
click at [87, 67] on link "Aktuāli" at bounding box center [58, 69] width 96 height 18
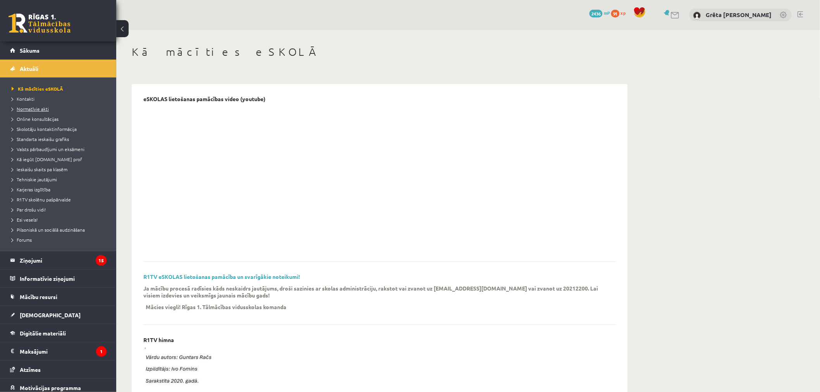
click at [36, 109] on span "Normatīvie akti" at bounding box center [30, 109] width 37 height 6
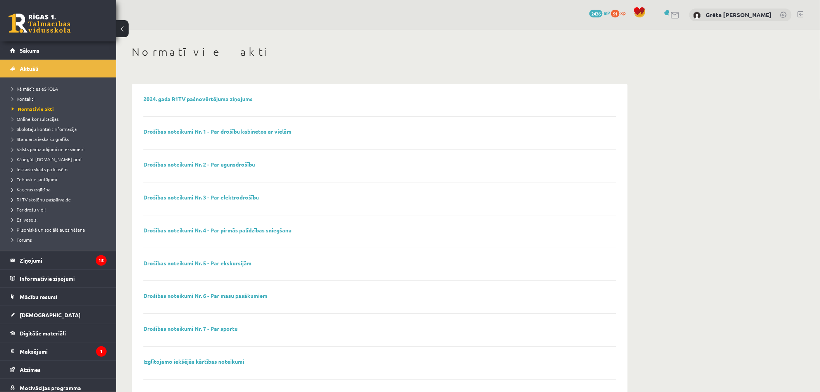
scroll to position [343, 0]
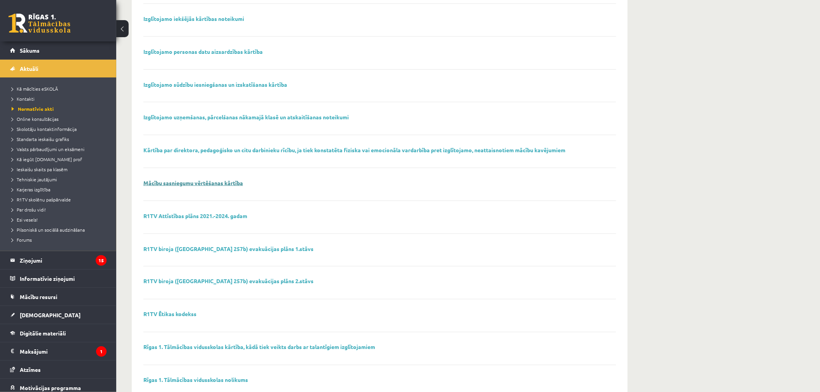
click at [222, 184] on link "Mācību sasniegumu vērtēšanas kārtība" at bounding box center [193, 182] width 100 height 7
click at [57, 260] on legend "Ziņojumi 15" at bounding box center [63, 260] width 87 height 18
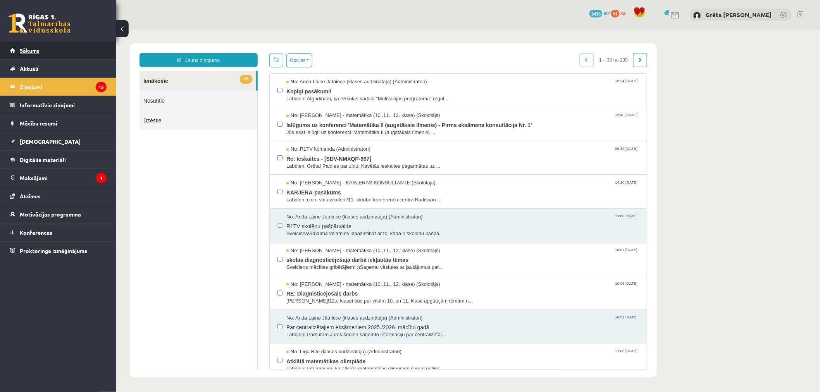
click at [61, 48] on link "Sākums" at bounding box center [58, 50] width 96 height 18
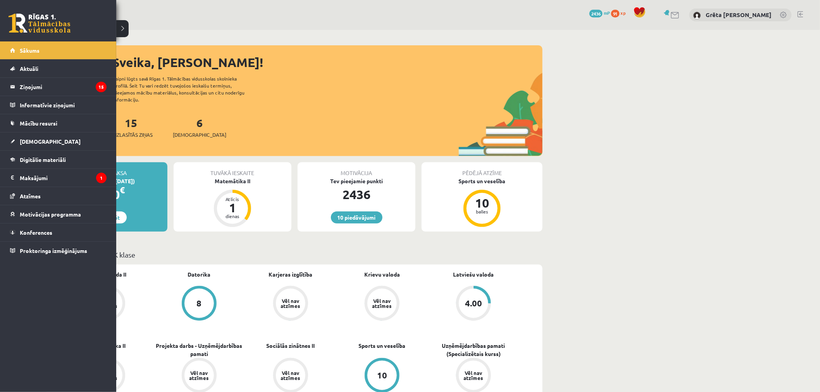
drag, startPoint x: 664, startPoint y: 370, endPoint x: 52, endPoint y: 320, distance: 613.6
click at [54, 332] on div "10 Dāvanas 2436 mP 91 xp Grēta [PERSON_NAME] Sākums Aktuāli Kā mācīties eSKOLĀ …" at bounding box center [58, 196] width 116 height 392
click at [67, 70] on link "Aktuāli" at bounding box center [58, 69] width 96 height 18
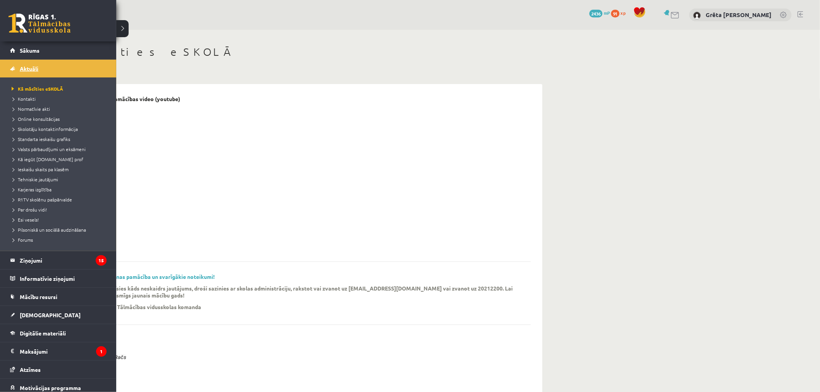
click at [33, 71] on span "Aktuāli" at bounding box center [29, 68] width 19 height 7
click at [12, 86] on span "Kā mācīties eSKOLĀ" at bounding box center [36, 89] width 53 height 6
click at [44, 308] on link "[DEMOGRAPHIC_DATA]" at bounding box center [58, 315] width 96 height 18
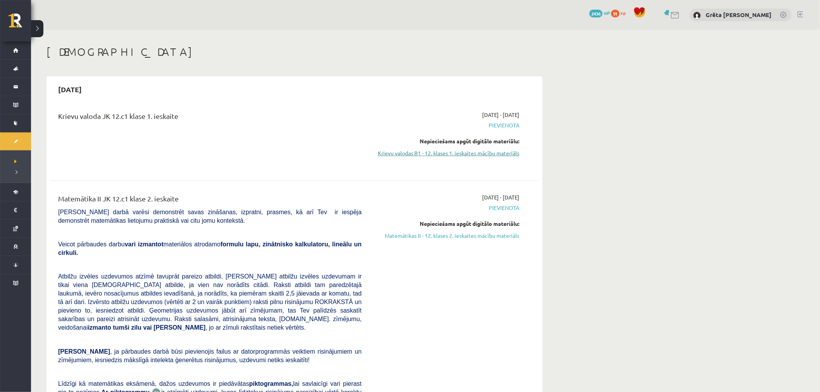
click at [487, 155] on link "Krievu valodas B1 - 12. klases 1. ieskaites mācību materiāls" at bounding box center [446, 153] width 146 height 8
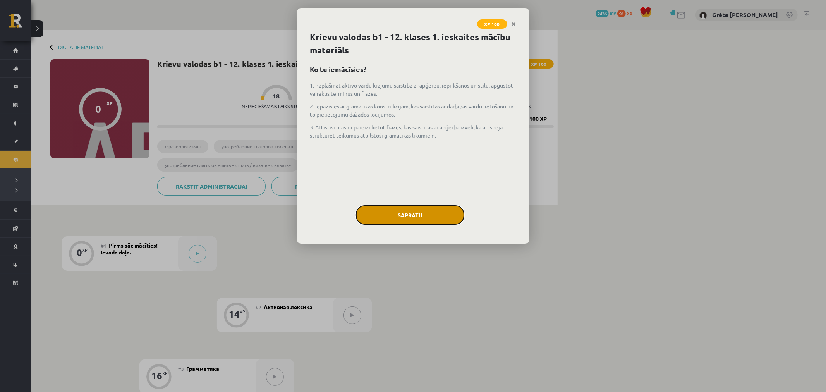
click at [447, 220] on button "Sapratu" at bounding box center [410, 214] width 108 height 19
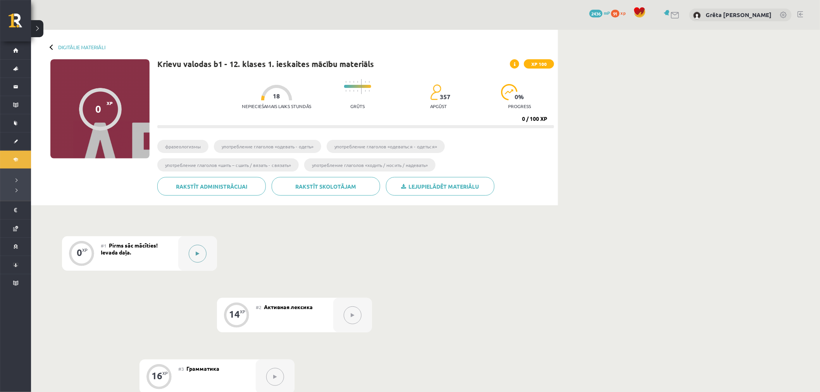
click at [192, 258] on button at bounding box center [198, 254] width 18 height 18
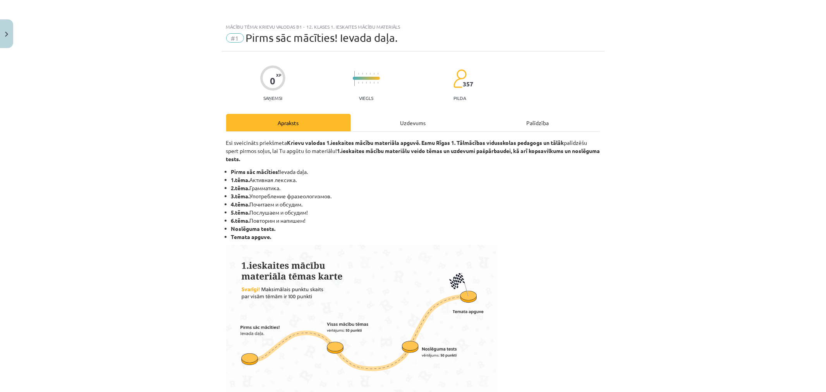
scroll to position [347, 0]
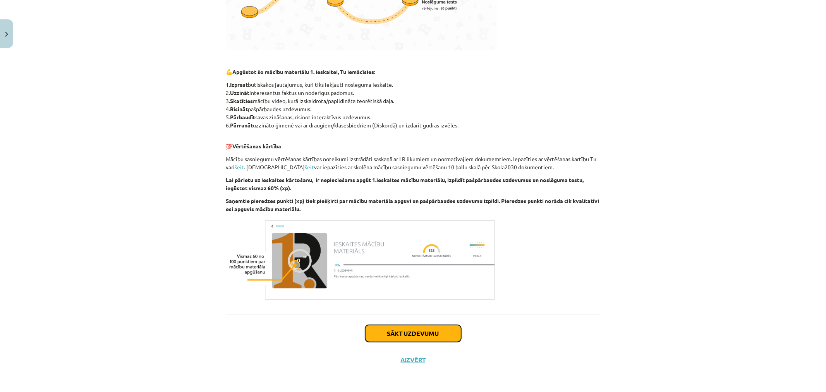
click at [413, 327] on button "Sākt uzdevumu" at bounding box center [413, 333] width 96 height 17
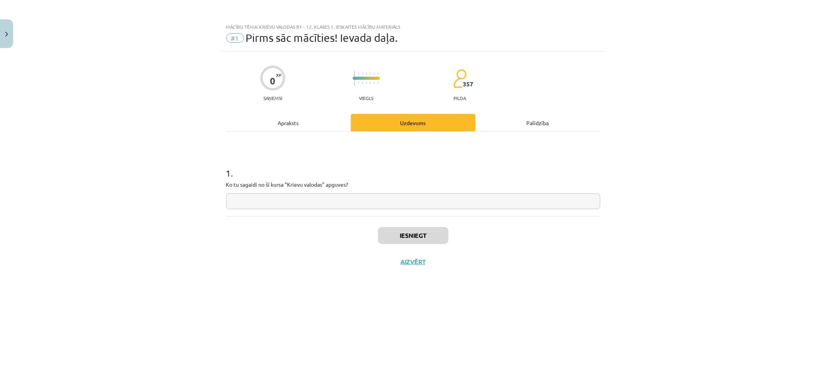
click at [404, 201] on input "text" at bounding box center [413, 201] width 374 height 16
type input "*"
click at [465, 223] on div "Iesniegt Aizvērt" at bounding box center [413, 243] width 374 height 54
click at [430, 238] on button "Iesniegt" at bounding box center [413, 235] width 70 height 17
click at [431, 274] on button "Nākamā nodarbība" at bounding box center [413, 267] width 76 height 18
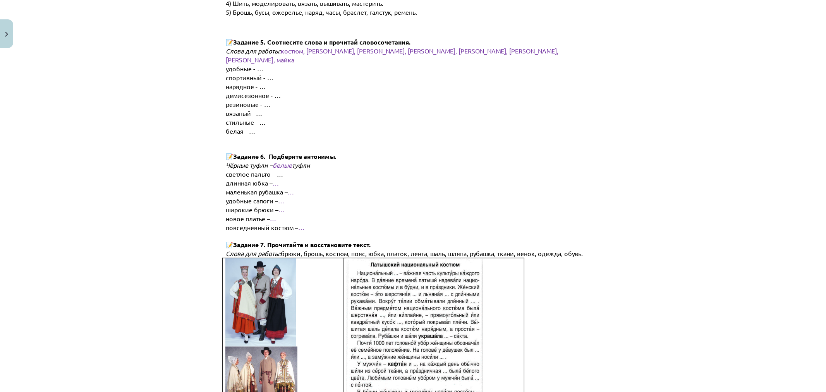
scroll to position [1019, 0]
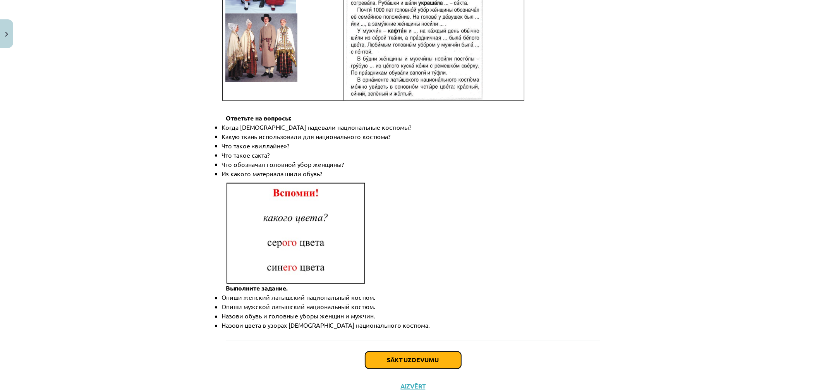
click at [422, 352] on button "Sākt uzdevumu" at bounding box center [413, 360] width 96 height 17
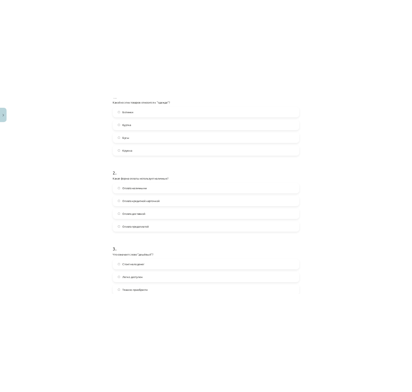
scroll to position [445, 0]
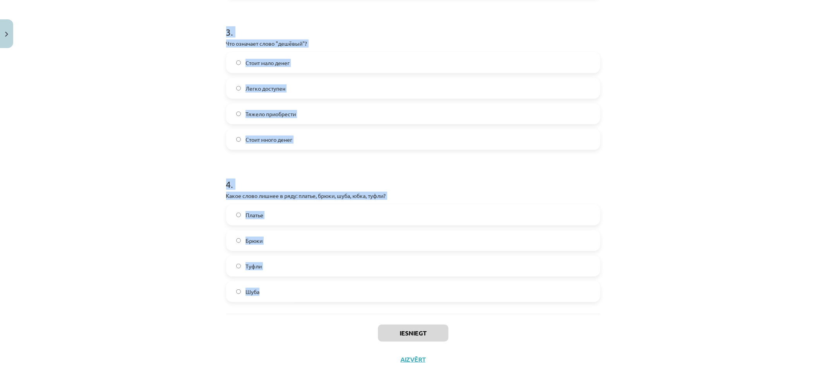
drag, startPoint x: 214, startPoint y: 149, endPoint x: 297, endPoint y: 301, distance: 173.5
click at [297, 301] on div "Mācību tēma: Krievu valodas b1 - 12. klases 1. ieskaites mācību materiāls #2 Ак…" at bounding box center [413, 196] width 826 height 392
copy form "1 . Какой из этих товаров относится к "одежде"? Ботинки Куртка Бусы Кружка 2 . …"
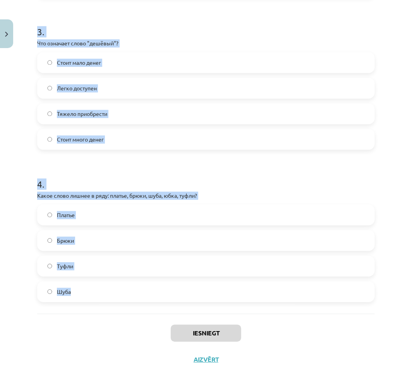
click at [7, 123] on div "Mācību tēma: Krievu valodas b1 - 12. klases 1. ieskaites mācību materiāls #2 Ак…" at bounding box center [206, 196] width 412 height 392
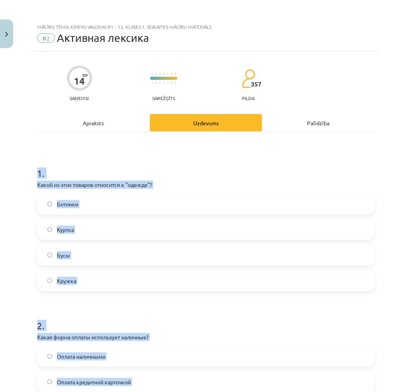
click at [20, 178] on div "Mācību tēma: Krievu valodas b1 - 12. klases 1. ieskaites mācību materiāls #2 Ак…" at bounding box center [206, 196] width 412 height 392
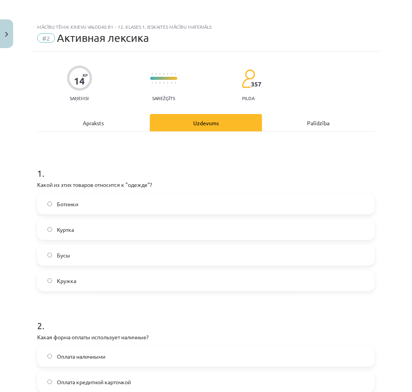
click at [63, 227] on span "Куртка" at bounding box center [65, 229] width 17 height 8
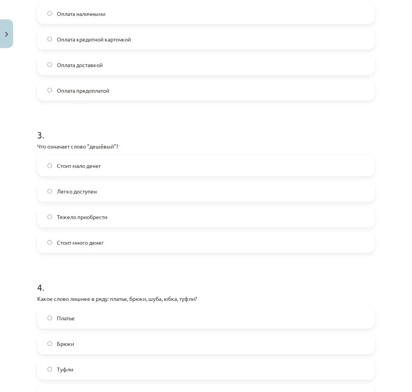
click at [369, 182] on div "14 XP Saņemsi Sarežģīts 357 pilda Apraksts Uzdevums Palīdzība 1 . Какой из этих…" at bounding box center [206, 92] width 347 height 767
click at [88, 7] on label "Оплата наличными" at bounding box center [206, 13] width 336 height 19
click at [89, 159] on label "Стоит мало денег" at bounding box center [206, 165] width 336 height 19
click at [50, 366] on label "Туфли" at bounding box center [206, 368] width 336 height 19
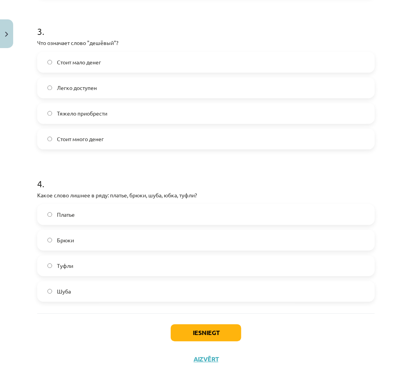
click at [211, 342] on div "Iesniegt Aizvērt" at bounding box center [206, 340] width 338 height 54
click at [213, 336] on button "Iesniegt" at bounding box center [206, 332] width 70 height 17
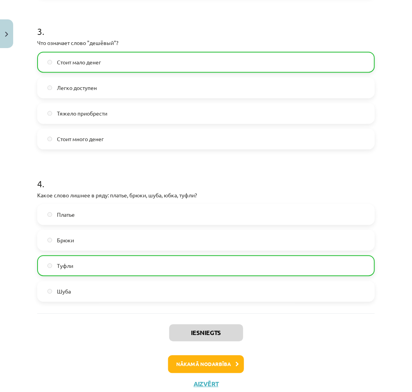
scroll to position [0, 0]
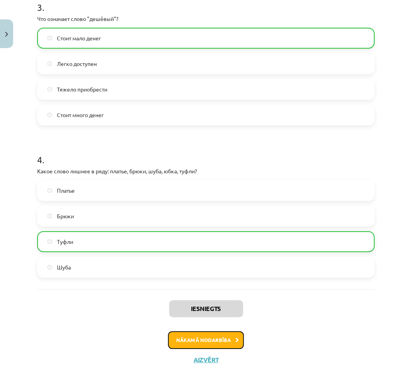
click at [218, 344] on button "Nākamā nodarbība" at bounding box center [206, 340] width 76 height 18
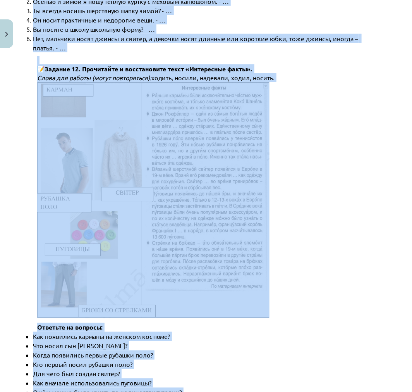
scroll to position [1125, 0]
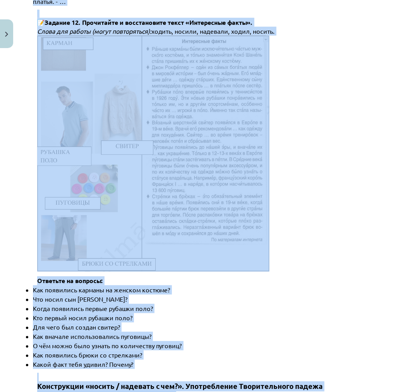
drag, startPoint x: 37, startPoint y: 131, endPoint x: 251, endPoint y: 318, distance: 284.6
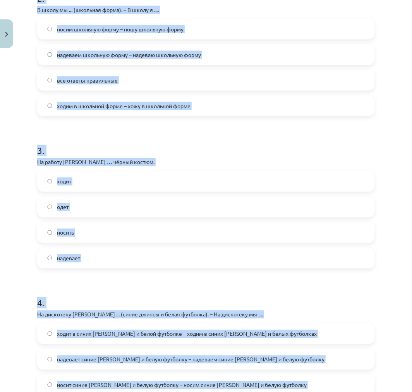
scroll to position [458, 0]
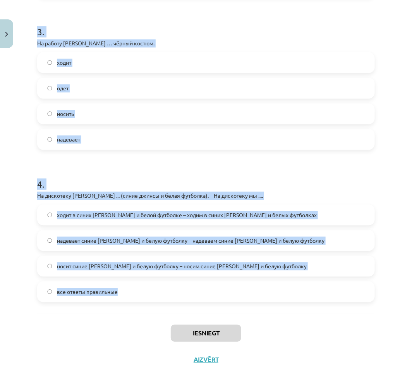
drag, startPoint x: 32, startPoint y: 153, endPoint x: 131, endPoint y: 303, distance: 179.2
click at [131, 303] on div "Mācību tēma: Krievu valodas b1 - 12. klases 1. ieskaites mācību materiāls #3 Гр…" at bounding box center [206, 196] width 412 height 392
copy form "1 . Какое слово лишнее? Бархат, шёлк, лён, металл, кружево, шерсть, хлопок, кож…"
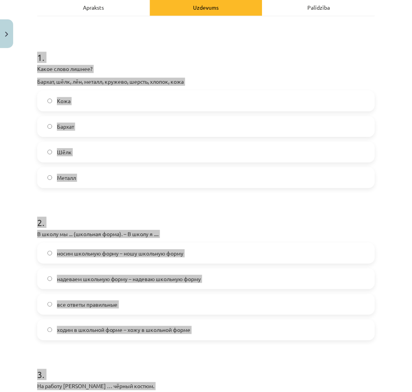
scroll to position [0, 0]
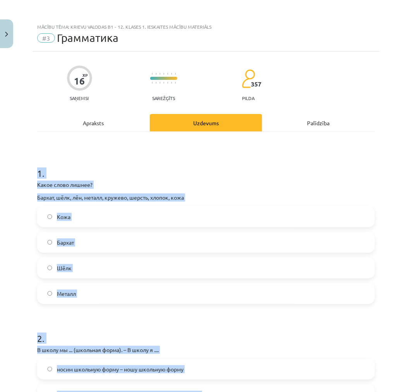
click at [23, 226] on div "Mācību tēma: Krievu valodas b1 - 12. klases 1. ieskaites mācību materiāls #3 Гр…" at bounding box center [206, 196] width 412 height 392
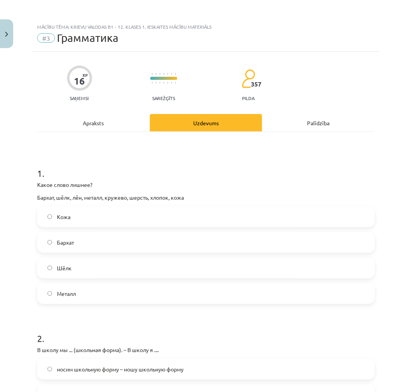
click at [65, 296] on span "Металл" at bounding box center [66, 293] width 19 height 8
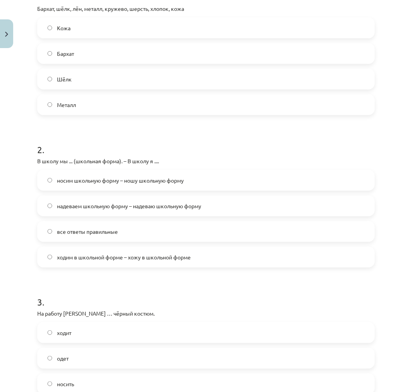
scroll to position [209, 0]
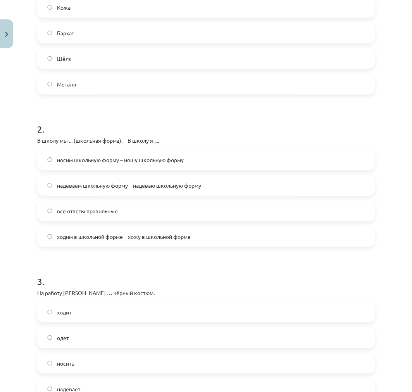
click at [82, 211] on span "все ответы правильные" at bounding box center [87, 211] width 61 height 8
drag, startPoint x: 403, startPoint y: 174, endPoint x: 402, endPoint y: 179, distance: 4.4
click at [402, 179] on div "Mācību tēma: Krievu valodas b1 - 12. klases 1. ieskaites mācību materiāls #3 Гр…" at bounding box center [206, 196] width 412 height 392
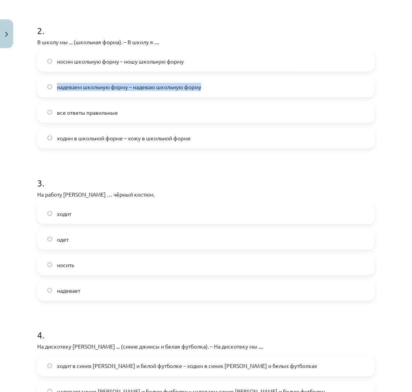
scroll to position [308, 0]
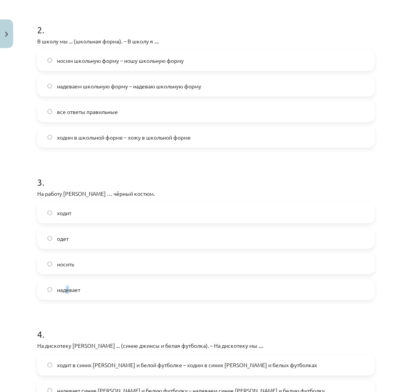
click at [67, 294] on label "надевает" at bounding box center [206, 289] width 336 height 19
click at [72, 289] on span "надевает" at bounding box center [68, 289] width 23 height 8
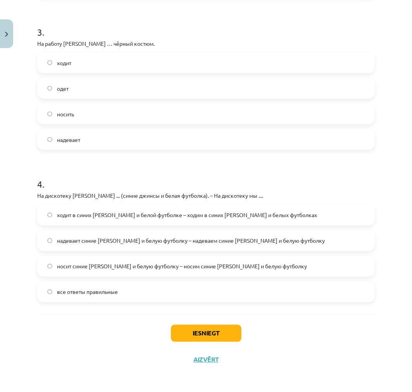
drag, startPoint x: 53, startPoint y: 280, endPoint x: 53, endPoint y: 284, distance: 4.0
click at [52, 282] on div "все ответы правильные" at bounding box center [205, 291] width 337 height 21
click at [57, 289] on span "все ответы правильные" at bounding box center [87, 292] width 61 height 8
drag, startPoint x: 186, startPoint y: 327, endPoint x: 199, endPoint y: 342, distance: 20.0
click at [188, 326] on button "Iesniegt" at bounding box center [206, 333] width 70 height 17
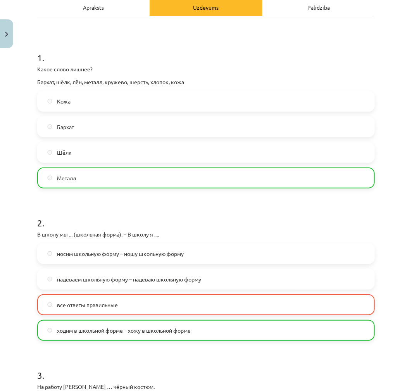
scroll to position [0, 0]
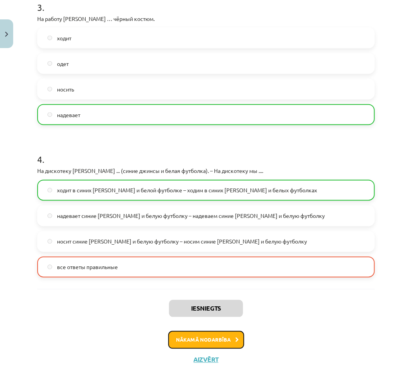
click at [214, 343] on button "Nākamā nodarbība" at bounding box center [206, 340] width 76 height 18
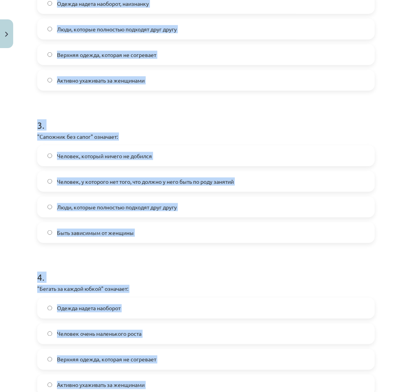
scroll to position [446, 0]
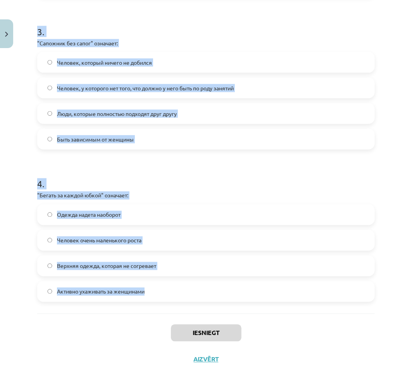
drag, startPoint x: 30, startPoint y: 150, endPoint x: 157, endPoint y: 296, distance: 193.6
click at [157, 296] on div "Mācību tēma: Krievu valodas b1 - 12. klases 1. ieskaites mācību materiāls #4 Уп…" at bounding box center [206, 196] width 412 height 392
copy form "1 . "Два сапога пара" означает: Человек очень маленького роста Одежда надета на…"
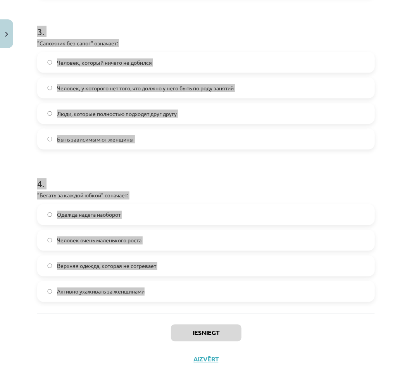
scroll to position [0, 0]
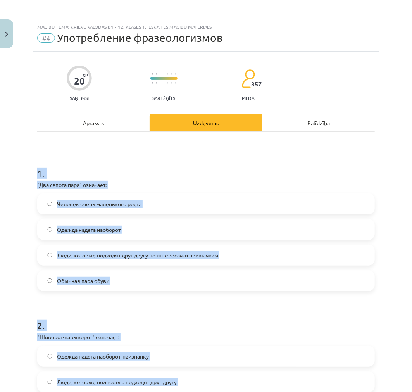
click at [24, 235] on div "Mācību tēma: Krievu valodas b1 - 12. klases 1. ieskaites mācību materiāls #4 Уп…" at bounding box center [206, 196] width 412 height 392
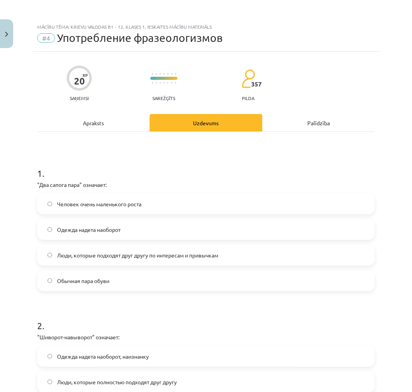
click at [67, 252] on span "Люди, которые подходят друг другу по интересам и привычкам" at bounding box center [137, 255] width 161 height 8
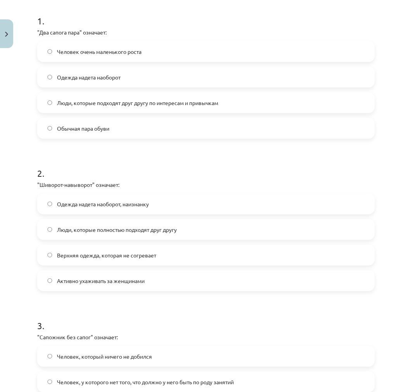
scroll to position [155, 0]
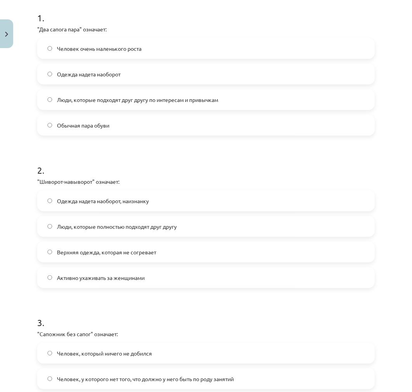
click at [114, 203] on span "Одежда надета наоборот, наизнанку" at bounding box center [103, 201] width 92 height 8
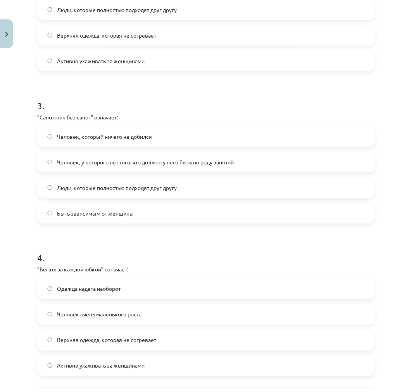
scroll to position [371, 0]
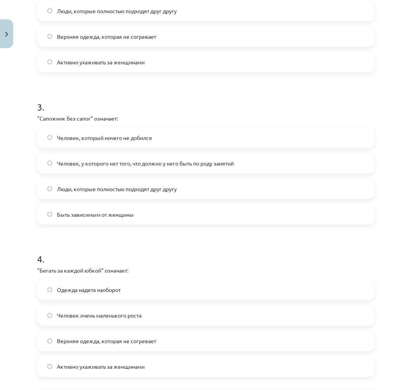
click at [124, 165] on span "Человек, у которого нет того, что должно у него быть по роду занятий" at bounding box center [145, 163] width 177 height 8
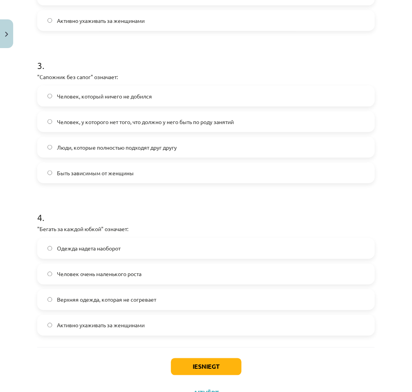
scroll to position [446, 0]
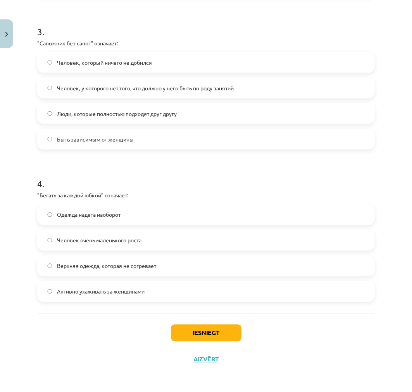
click at [67, 296] on label "Активно ухаживать за женщинами" at bounding box center [206, 291] width 336 height 19
click at [198, 326] on button "Iesniegt" at bounding box center [206, 332] width 70 height 17
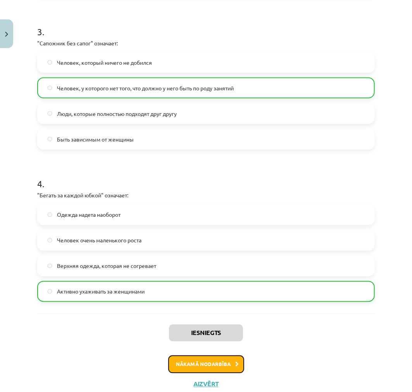
click at [210, 372] on button "Nākamā nodarbība" at bounding box center [206, 364] width 76 height 18
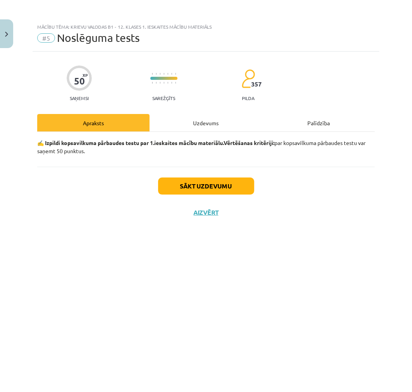
scroll to position [0, 0]
click at [202, 187] on button "Sākt uzdevumu" at bounding box center [206, 185] width 96 height 17
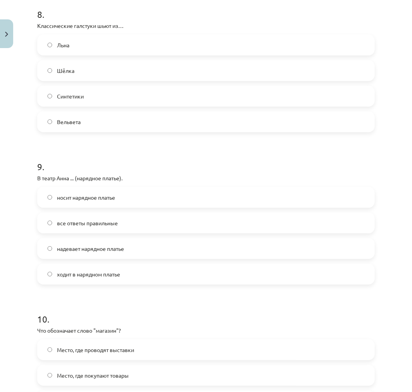
scroll to position [1359, 0]
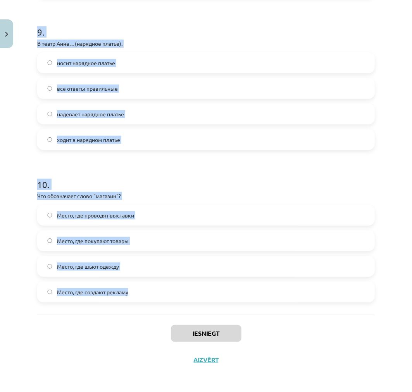
drag, startPoint x: 63, startPoint y: 213, endPoint x: 141, endPoint y: 291, distance: 110.1
copy form "1 . В дождливую погоду я ... (резиновые сапоги). все ответы правильные хожу в р…"
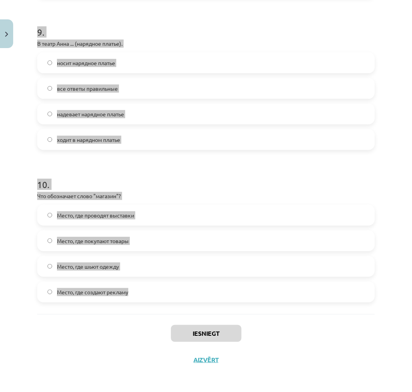
scroll to position [0, 0]
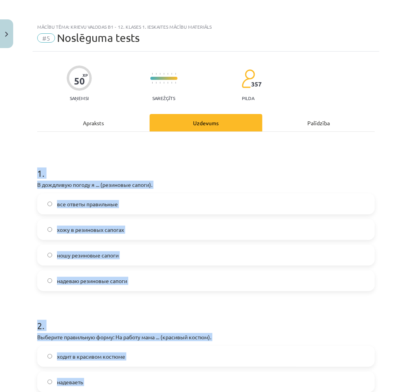
click at [22, 272] on div "Mācību tēma: Krievu valodas b1 - 12. klases 1. ieskaites mācību materiāls #5 No…" at bounding box center [206, 196] width 412 height 392
click at [89, 203] on span "все ответы правильные" at bounding box center [87, 204] width 61 height 8
click at [113, 211] on label "все ответы правильные" at bounding box center [206, 203] width 336 height 19
click at [52, 158] on h1 "1 ." at bounding box center [205, 166] width 337 height 24
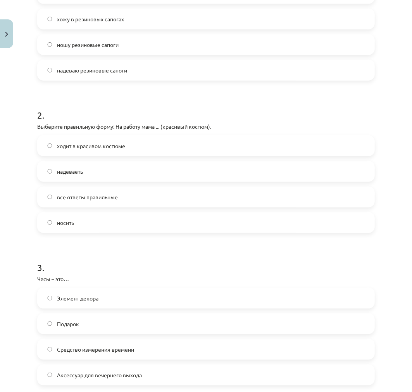
scroll to position [212, 0]
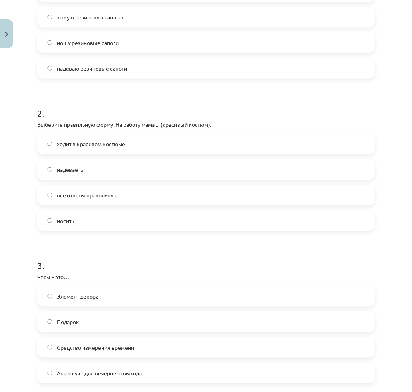
click at [75, 144] on span "ходит в красивом костюме" at bounding box center [91, 144] width 68 height 8
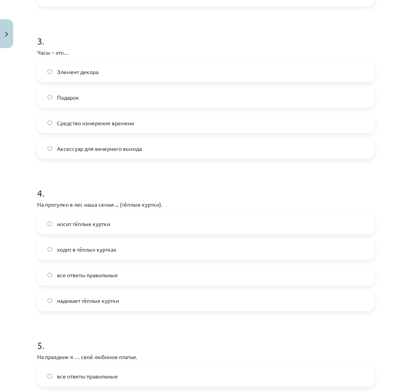
scroll to position [425, 0]
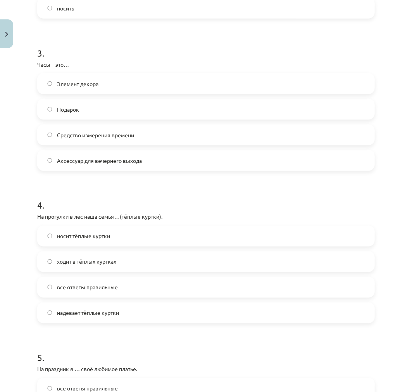
click at [109, 132] on span "Средство измерения времени" at bounding box center [95, 135] width 77 height 8
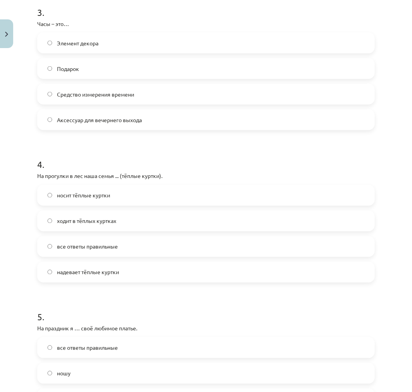
scroll to position [467, 0]
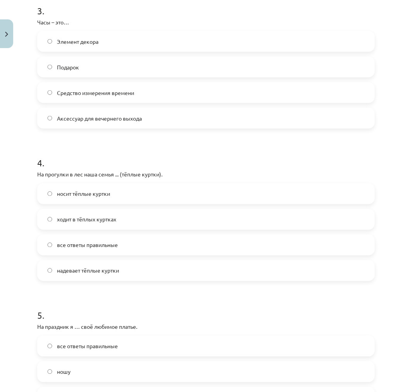
click at [92, 245] on span "все ответы правильные" at bounding box center [87, 245] width 61 height 8
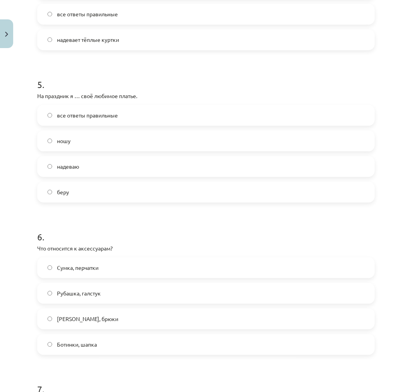
scroll to position [689, 0]
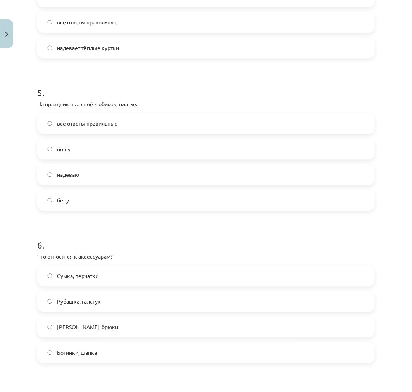
click at [72, 180] on label "надеваю" at bounding box center [206, 174] width 336 height 19
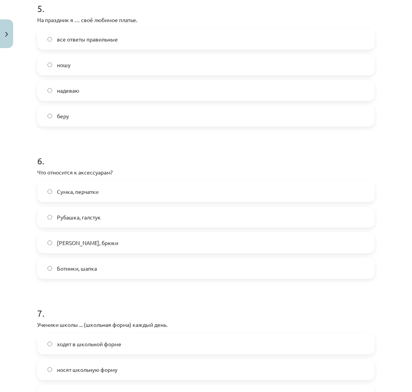
scroll to position [776, 0]
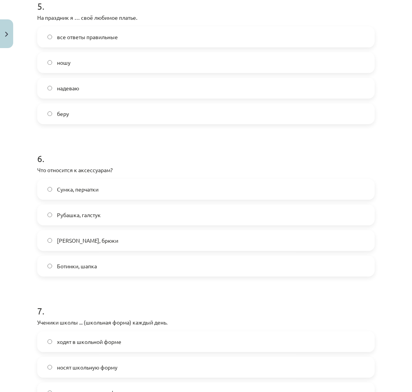
click at [84, 191] on span "Сумка, перчатки" at bounding box center [77, 189] width 41 height 8
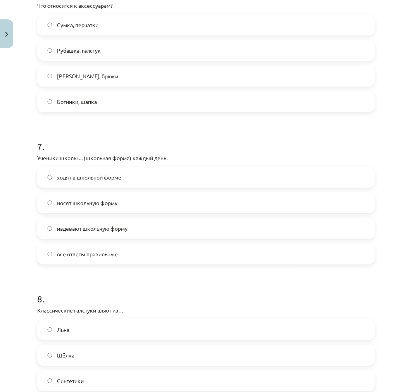
scroll to position [942, 0]
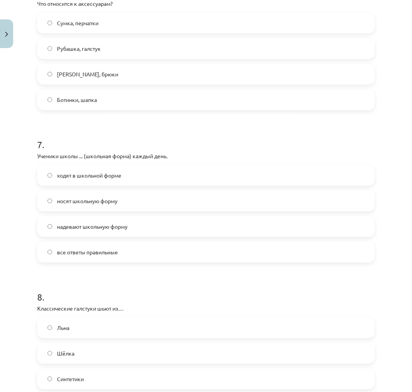
click at [73, 251] on span "все ответы правильные" at bounding box center [87, 252] width 61 height 8
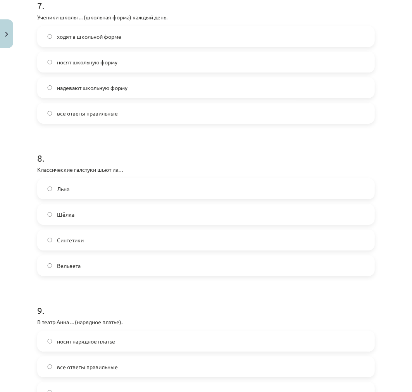
scroll to position [1104, 0]
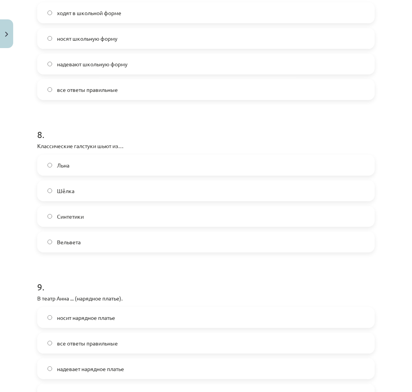
click at [63, 191] on span "Шёлка" at bounding box center [65, 191] width 17 height 8
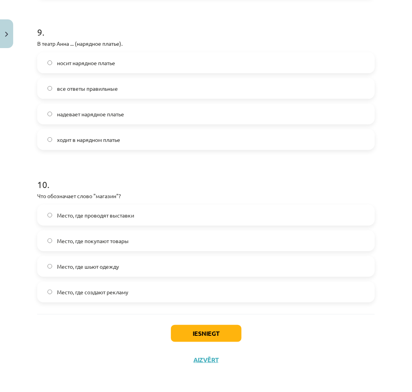
click at [75, 91] on span "все ответы правильные" at bounding box center [87, 88] width 61 height 8
click at [98, 241] on span "Место, где покупают товары" at bounding box center [93, 241] width 72 height 8
click at [199, 328] on button "Iesniegt" at bounding box center [206, 333] width 70 height 17
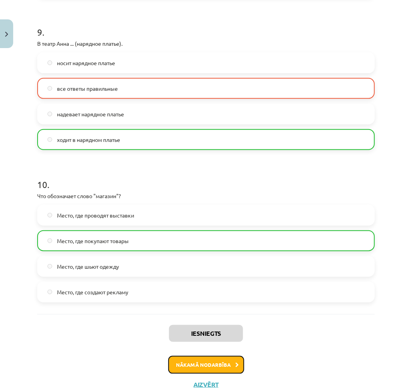
click at [208, 365] on button "Nākamā nodarbība" at bounding box center [206, 365] width 76 height 18
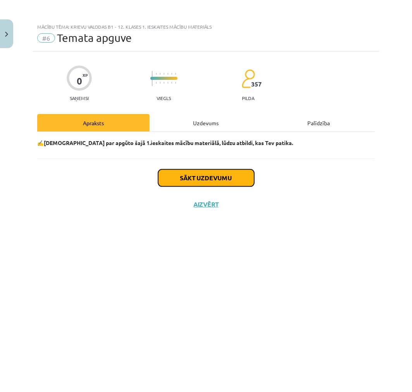
click at [213, 174] on button "Sākt uzdevumu" at bounding box center [206, 177] width 96 height 17
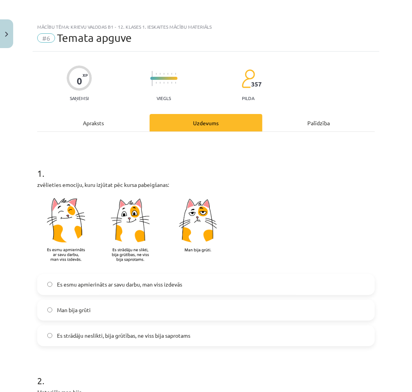
scroll to position [562, 0]
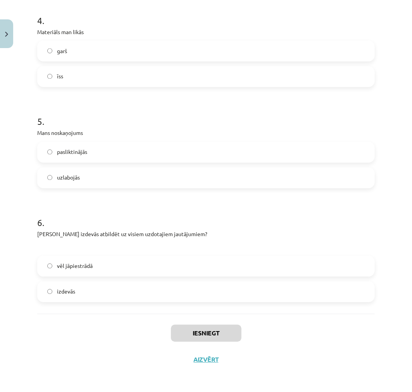
click at [79, 268] on span "vēl jāpiestrādā" at bounding box center [75, 266] width 36 height 8
click at [205, 332] on button "Iesniegt" at bounding box center [206, 333] width 70 height 17
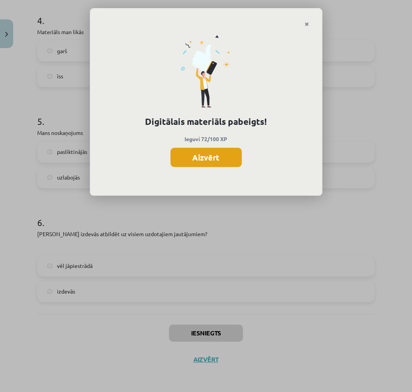
click at [197, 155] on button "Aizvērt" at bounding box center [205, 157] width 71 height 19
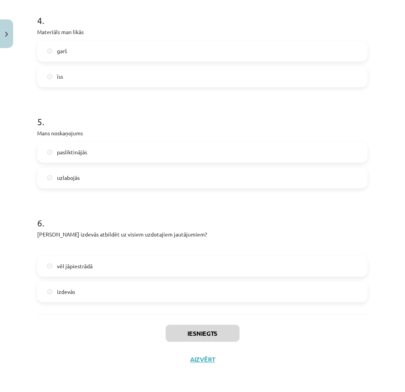
scroll to position [377, 0]
click at [204, 356] on button "Aizvērt" at bounding box center [202, 360] width 29 height 8
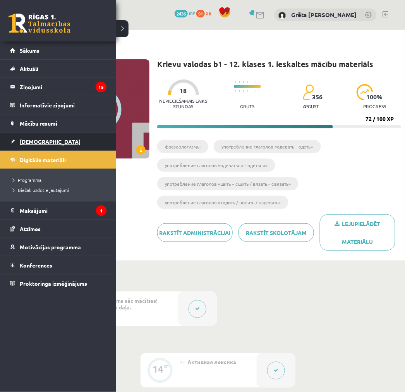
click at [45, 141] on link "[DEMOGRAPHIC_DATA]" at bounding box center [58, 141] width 96 height 18
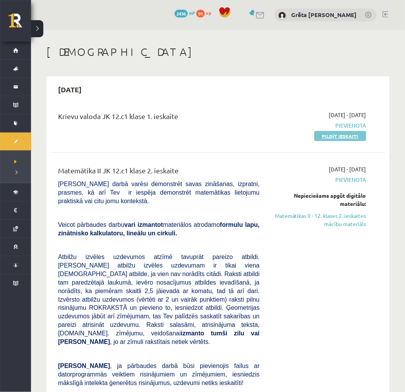
click at [336, 135] on link "Pildīt ieskaiti" at bounding box center [341, 136] width 52 height 10
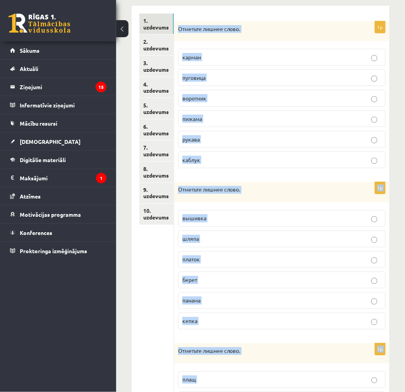
scroll to position [234, 0]
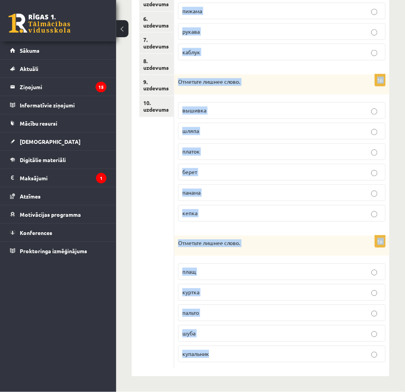
drag, startPoint x: 180, startPoint y: 150, endPoint x: 283, endPoint y: 385, distance: 256.7
click at [283, 385] on div "**********" at bounding box center [260, 94] width 289 height 595
copy form "Отметьте лишнее слово. карман пуговица воротник пижама рукава каблук 1p Отметьт…"
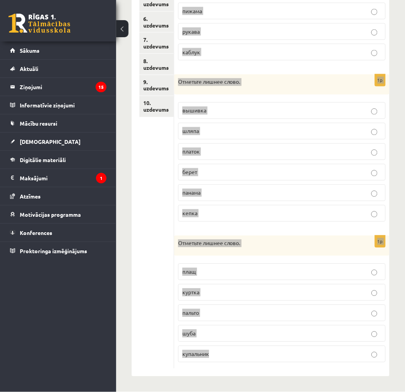
scroll to position [0, 0]
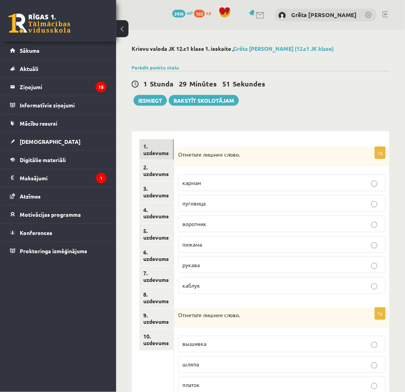
click at [127, 253] on div "**********" at bounding box center [260, 327] width 289 height 595
click at [216, 287] on p "каблук" at bounding box center [281, 285] width 199 height 8
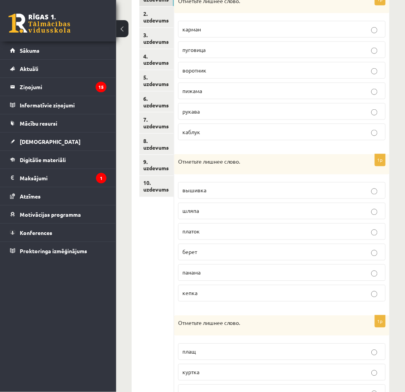
scroll to position [160, 0]
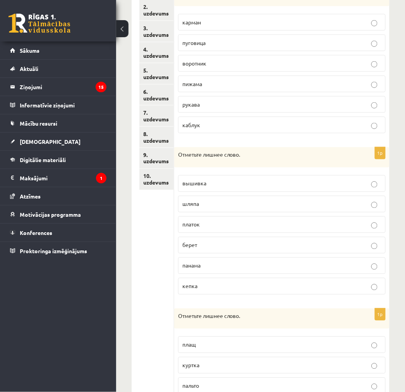
click at [253, 187] on p "вышивка" at bounding box center [281, 183] width 199 height 8
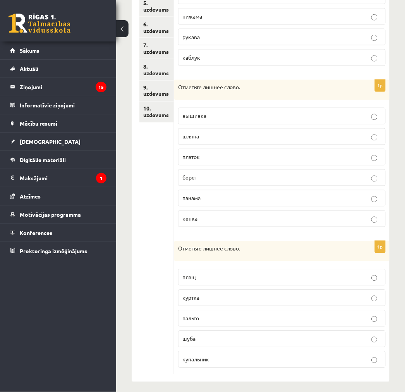
scroll to position [234, 0]
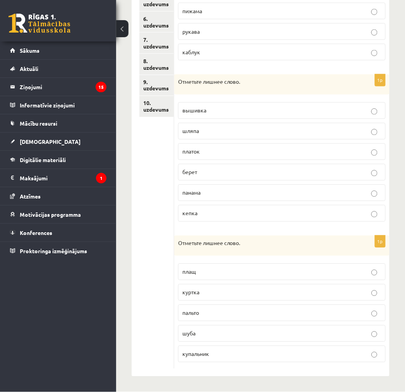
click at [229, 354] on p "купальник" at bounding box center [281, 354] width 199 height 8
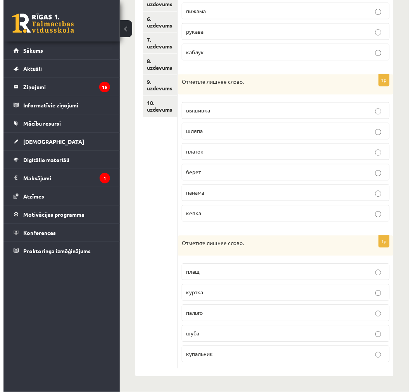
scroll to position [0, 0]
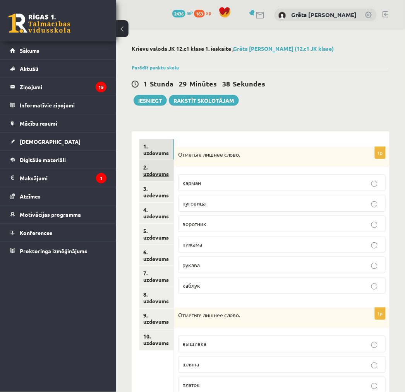
click at [160, 175] on link "2. uzdevums" at bounding box center [156, 170] width 34 height 21
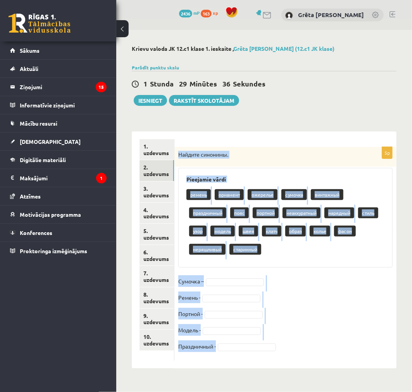
drag, startPoint x: 180, startPoint y: 153, endPoint x: 261, endPoint y: 364, distance: 226.1
click at [261, 364] on div "5p Найдите синонимы. Pieejamie vārdi ремень орнамент ожерелье сумочка винтажный…" at bounding box center [285, 249] width 222 height 237
drag, startPoint x: 211, startPoint y: 122, endPoint x: 201, endPoint y: 133, distance: 14.5
click at [211, 122] on div "**********" at bounding box center [264, 207] width 296 height 354
click at [179, 151] on p "Найдите синонимы." at bounding box center [265, 155] width 175 height 8
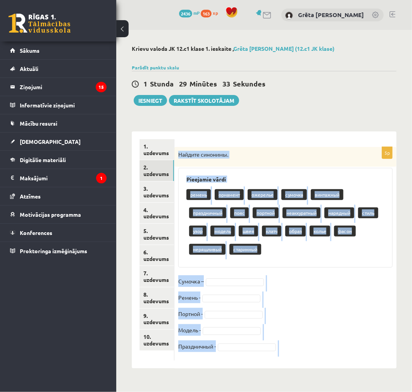
drag, startPoint x: 179, startPoint y: 152, endPoint x: 226, endPoint y: 358, distance: 210.9
click at [226, 358] on div "5p Найдите синонимы. Pieejamie vārdi ремень орнамент ожерелье сумочка винтажный…" at bounding box center [285, 253] width 222 height 213
click at [265, 380] on div "**********" at bounding box center [264, 207] width 296 height 354
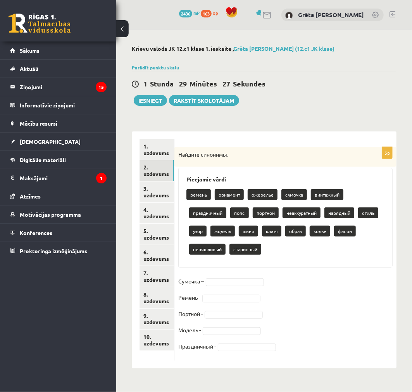
click at [229, 286] on fieldset "Сумочка – Ремень - Портной - Модель - Праздничный -" at bounding box center [285, 315] width 214 height 81
drag, startPoint x: 256, startPoint y: 319, endPoint x: 258, endPoint y: 323, distance: 4.5
click at [257, 324] on ul "... ремень орнамент ожерелье сумочка винтажный праздничный пояс портной неаккур…" at bounding box center [234, 337] width 57 height 77
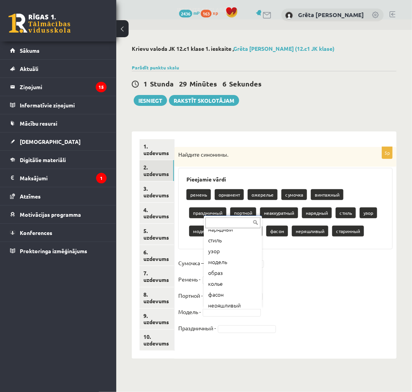
scroll to position [106, 0]
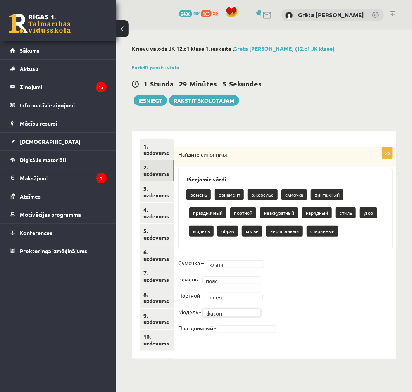
click at [229, 322] on fieldset "Сумочка – клатч ***** Ремень - пояс **** Портной - швея **** Модель - фасон ***…" at bounding box center [285, 297] width 214 height 81
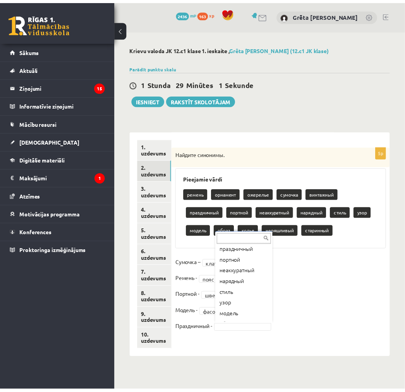
scroll to position [69, 0]
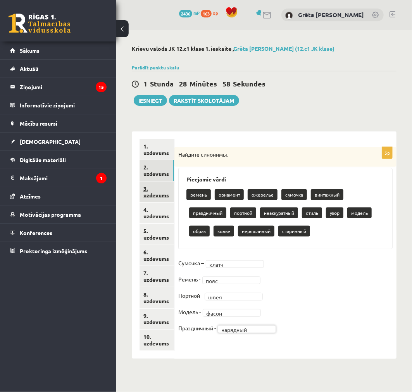
click at [165, 198] on link "3. uzdevums" at bounding box center [156, 191] width 34 height 21
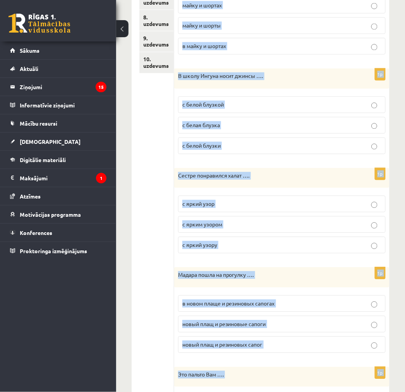
scroll to position [767, 0]
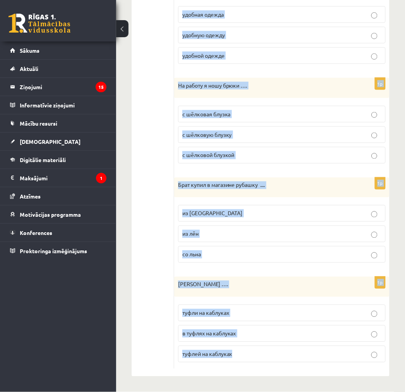
drag, startPoint x: 181, startPoint y: 155, endPoint x: 272, endPoint y: 359, distance: 223.7
copy form "Зимой дедушка носит носки … из шерсти из шерсть из шерстя 1p Мои одноклассники …"
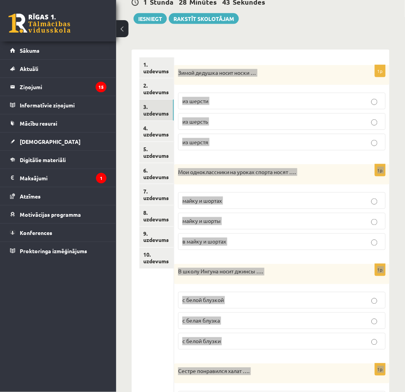
scroll to position [0, 0]
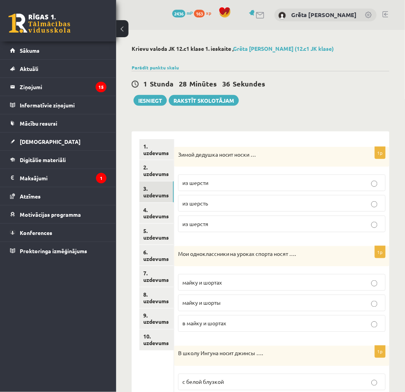
click at [225, 185] on p "из шерсти" at bounding box center [281, 183] width 199 height 8
click at [235, 304] on p "майку и шорты" at bounding box center [281, 303] width 199 height 8
click at [231, 380] on p "с белой блузкой" at bounding box center [281, 382] width 199 height 8
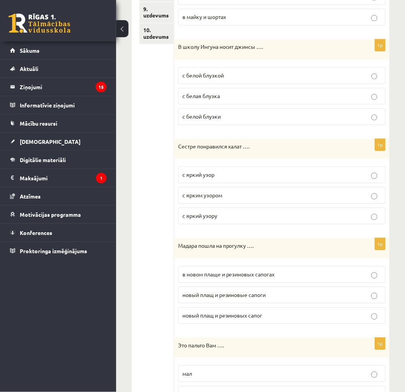
click at [242, 200] on label "с ярким узором" at bounding box center [282, 195] width 208 height 17
drag, startPoint x: 227, startPoint y: 279, endPoint x: 192, endPoint y: 280, distance: 35.3
click at [226, 279] on label "в новом плаще и резиновых сапогах" at bounding box center [282, 274] width 208 height 17
click at [291, 274] on p "в новом плаще и резиновых сапогах" at bounding box center [281, 274] width 199 height 8
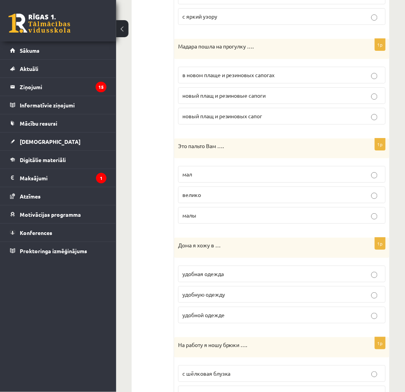
drag, startPoint x: 210, startPoint y: 195, endPoint x: 207, endPoint y: 200, distance: 6.1
click at [210, 195] on p "велико" at bounding box center [281, 195] width 199 height 8
click at [211, 316] on span "удобной одежде" at bounding box center [203, 314] width 42 height 7
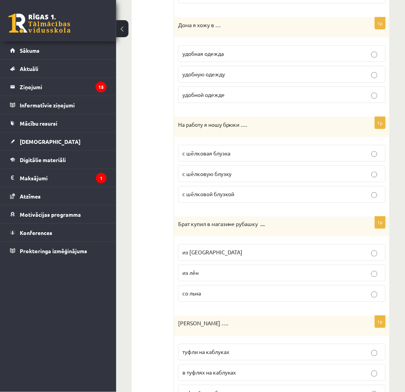
click at [251, 198] on p "с шёлковой блузкой" at bounding box center [281, 194] width 199 height 8
click at [214, 258] on label "из льна" at bounding box center [282, 252] width 208 height 17
click at [221, 366] on label "в туфлях на каблуках" at bounding box center [282, 372] width 208 height 17
click at [225, 355] on span "туфли на каблуках" at bounding box center [205, 351] width 47 height 7
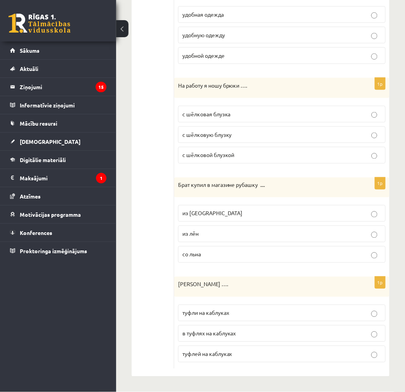
scroll to position [0, 0]
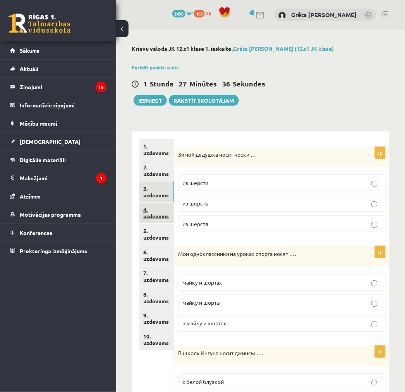
click at [162, 212] on link "4. uzdevums" at bounding box center [156, 213] width 34 height 21
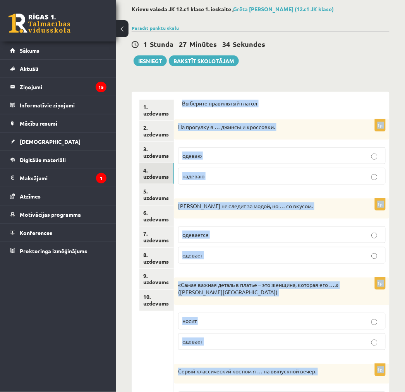
scroll to position [193, 0]
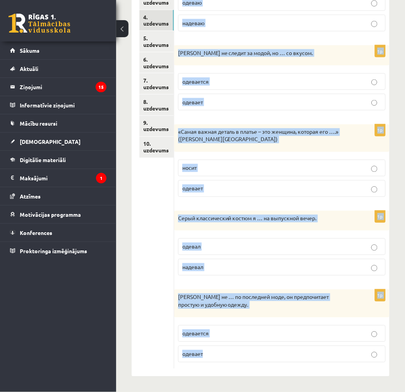
drag, startPoint x: 180, startPoint y: 136, endPoint x: 304, endPoint y: 364, distance: 260.0
click at [304, 364] on div "Выберите правильный глагол 1p На прогулку я … джинсы и кроссовки. одеваю надева…" at bounding box center [281, 157] width 215 height 437
copy form "Выберите правильный глагол 1p На прогулку я … джинсы и кроссовки. одеваю надева…"
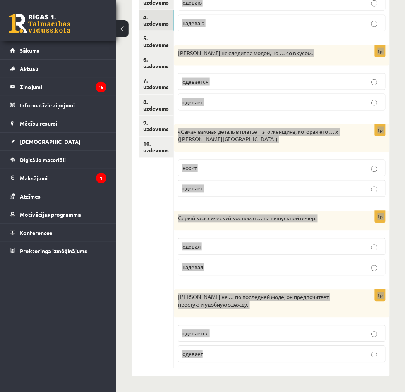
scroll to position [0, 0]
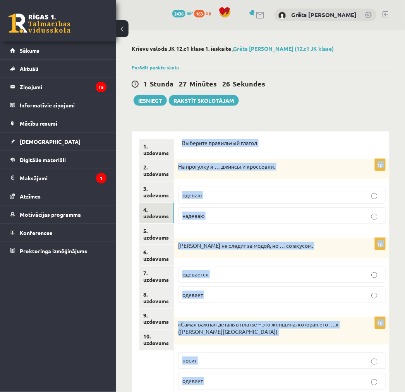
click at [297, 109] on div "**********" at bounding box center [260, 307] width 289 height 554
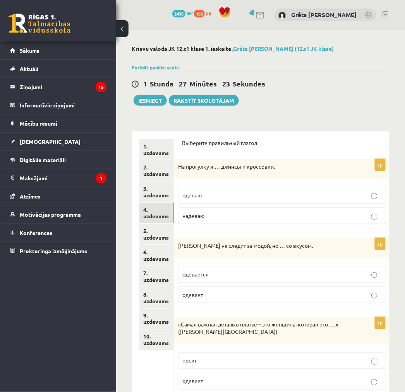
click at [238, 220] on label "надеваю" at bounding box center [282, 215] width 208 height 17
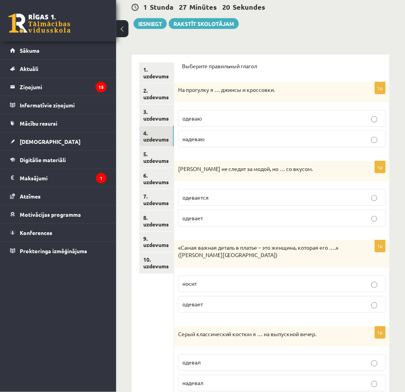
scroll to position [86, 0]
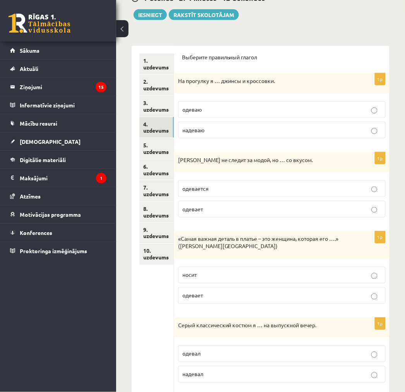
click at [199, 193] on label "одевается" at bounding box center [282, 188] width 208 height 17
drag, startPoint x: 404, startPoint y: 178, endPoint x: 406, endPoint y: 190, distance: 12.2
click at [405, 190] on html "0 Dāvanas 2436 mP 163 xp Grēta Elizabete Ērmane Sākums Aktuāli Kā mācīties eSKO…" at bounding box center [202, 110] width 405 height 392
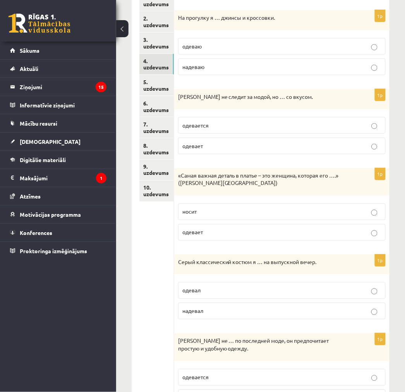
scroll to position [163, 0]
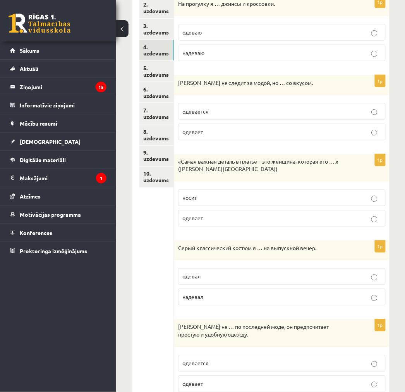
click at [261, 204] on label "носит" at bounding box center [282, 197] width 208 height 17
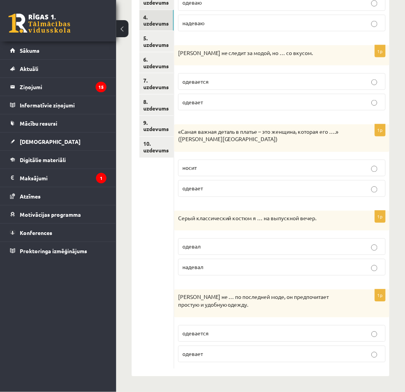
drag, startPoint x: 256, startPoint y: 272, endPoint x: 320, endPoint y: 272, distance: 63.9
click at [256, 273] on label "надевал" at bounding box center [282, 267] width 208 height 17
drag, startPoint x: 402, startPoint y: 270, endPoint x: 397, endPoint y: 284, distance: 15.3
click at [397, 284] on div "**********" at bounding box center [260, 114] width 289 height 554
click at [218, 337] on label "одевается" at bounding box center [282, 333] width 208 height 17
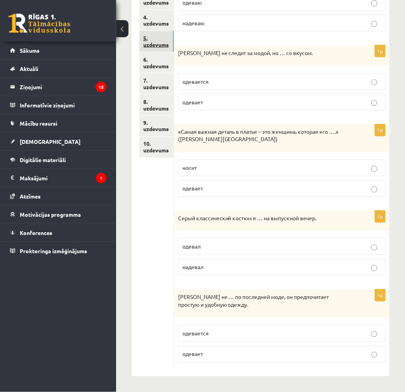
click at [172, 41] on link "5. uzdevums" at bounding box center [156, 41] width 34 height 21
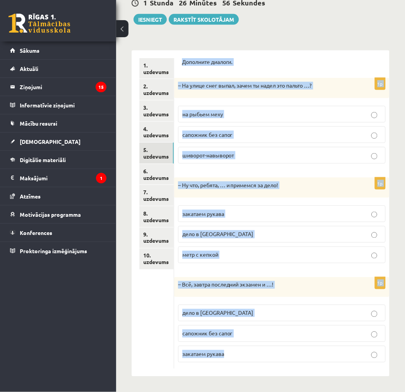
drag, startPoint x: 175, startPoint y: 56, endPoint x: 261, endPoint y: 356, distance: 312.0
click at [261, 356] on div "Дополните диалоги. 1p – На улице снег выпал, зачем ты надел это пальто …? на ры…" at bounding box center [281, 213] width 215 height 326
copy form "Дополните диалоги. 1p – На улице снег выпал, зачем ты надел это пальто …? на ры…"
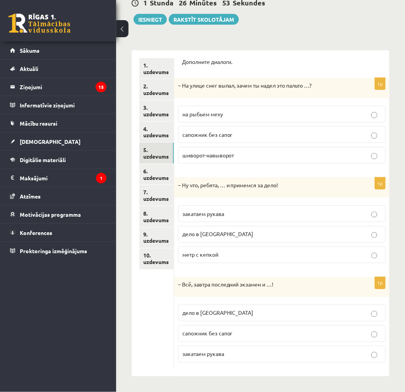
click at [151, 332] on ul "1. uzdevums 2. uzdevums 3. uzdevums 4. uzdevums 5. uzdevums 6. uzdevums 7. uzde…" at bounding box center [156, 213] width 35 height 310
click at [249, 152] on p "шиворот-навыворот" at bounding box center [281, 155] width 199 height 8
drag, startPoint x: 227, startPoint y: 200, endPoint x: 230, endPoint y: 214, distance: 14.3
click at [227, 202] on div "1p – Ну что, ребята, … и примемся за дело! закатаем рукава дело в шляпе метр с …" at bounding box center [281, 223] width 215 height 92
click at [230, 215] on p "закатаем рукава" at bounding box center [281, 214] width 199 height 8
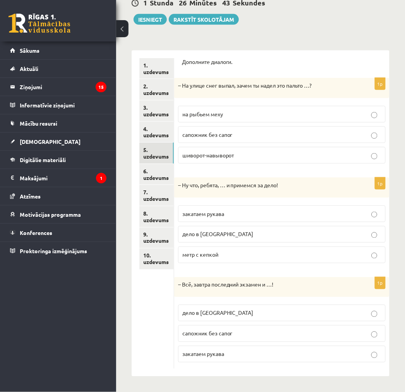
click at [217, 314] on span "дело в шляпе" at bounding box center [217, 312] width 71 height 7
click at [160, 178] on link "6. uzdevums" at bounding box center [156, 174] width 34 height 21
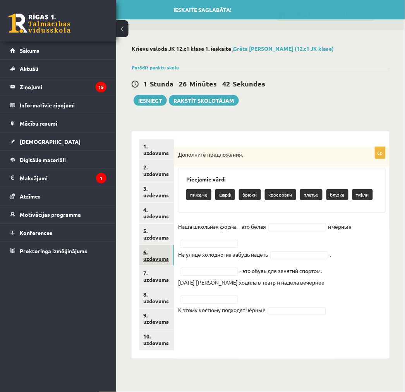
scroll to position [0, 0]
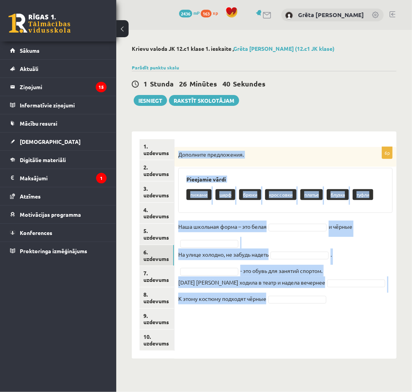
drag, startPoint x: 177, startPoint y: 154, endPoint x: 253, endPoint y: 322, distance: 184.8
click at [253, 322] on div "6p Дополните предложения. Pieejamie vārdi пижаме шарф брюки кроссовки платье бл…" at bounding box center [285, 244] width 222 height 227
copy div "Дополните предложения. Pieejamie vārdi пижаме шарф брюки кроссовки платье блузк…"
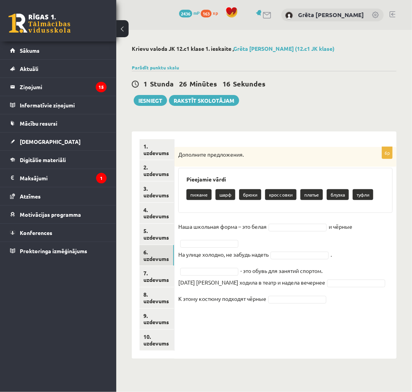
click at [234, 321] on div "6p Дополните предложения. Pieejamie vārdi пижаме шарф брюки кроссовки платье бл…" at bounding box center [285, 244] width 222 height 227
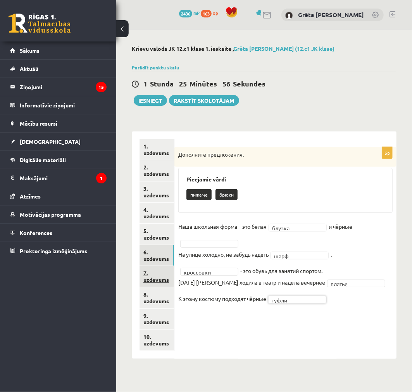
click at [165, 274] on link "7. uzdevums" at bounding box center [156, 276] width 34 height 21
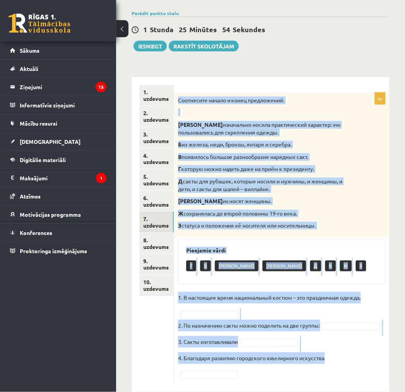
scroll to position [70, 0]
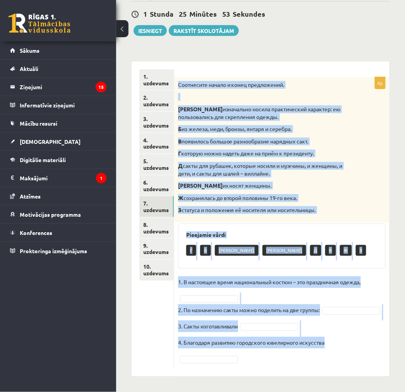
drag, startPoint x: 180, startPoint y: 151, endPoint x: 329, endPoint y: 347, distance: 246.5
click at [329, 347] on div "4p Соотнесите начало и конец предложений. А изначально носила практический хара…" at bounding box center [281, 222] width 215 height 291
copy div "Соотнесите начало и конец предложений. А изначально носила практический характе…"
click at [273, 296] on fieldset "1. В настоящее время национальный костюм – это праздничная одежда, 2. По назнач…" at bounding box center [282, 320] width 208 height 88
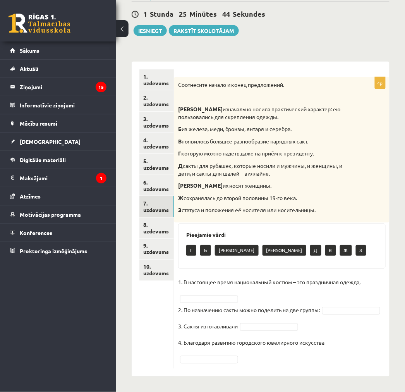
click at [205, 268] on div "Pieejamie vārdi Г Б А Е Д В Ж З" at bounding box center [282, 245] width 208 height 45
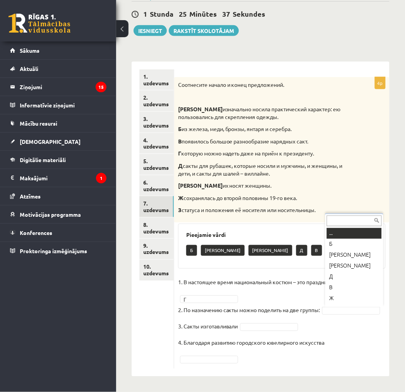
scroll to position [9, 0]
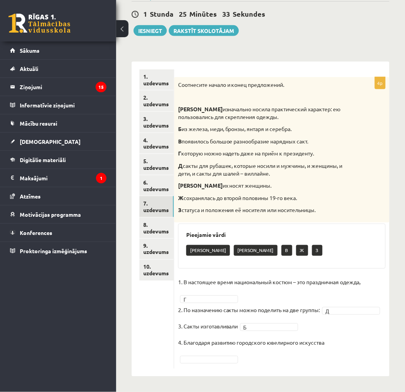
click at [339, 339] on fieldset "1. В настоящее время национальный костюм – это праздничная одежда, Г * 2. По на…" at bounding box center [282, 320] width 208 height 88
click at [336, 345] on fieldset "1. В настоящее время национальный костюм – это праздничная одежда, Г * 2. По на…" at bounding box center [282, 320] width 208 height 88
click at [344, 344] on fieldset "1. В настоящее время национальный костюм – это праздничная одежда, Г * 2. По на…" at bounding box center [282, 320] width 208 height 88
drag, startPoint x: 265, startPoint y: 349, endPoint x: 243, endPoint y: 347, distance: 22.5
click at [251, 347] on fieldset "1. В настоящее время национальный костюм – это праздничная одежда, Г * 2. По на…" at bounding box center [282, 320] width 208 height 88
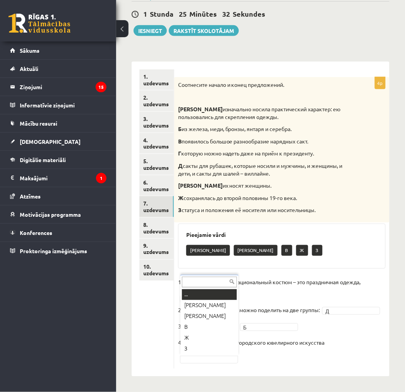
type input "*"
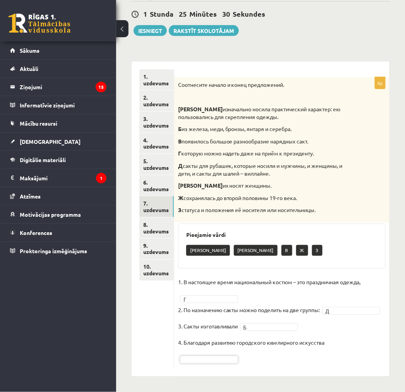
drag, startPoint x: 199, startPoint y: 356, endPoint x: 203, endPoint y: 355, distance: 4.4
click at [158, 227] on link "8. uzdevums" at bounding box center [156, 227] width 34 height 21
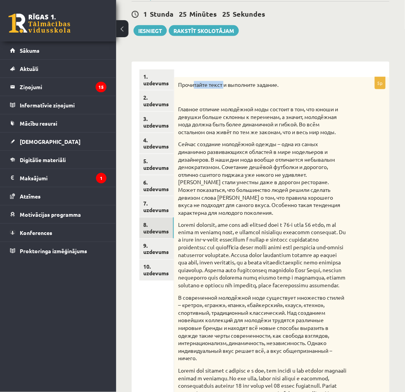
drag, startPoint x: 206, startPoint y: 84, endPoint x: 230, endPoint y: 86, distance: 24.5
click at [227, 84] on p "Прочитайте текст и выполните задание." at bounding box center [262, 85] width 169 height 8
click at [234, 94] on p at bounding box center [262, 97] width 169 height 8
drag, startPoint x: 214, startPoint y: 85, endPoint x: 194, endPoint y: 84, distance: 19.8
click at [188, 85] on p "Прочитайте текст и выполните задание." at bounding box center [262, 85] width 169 height 8
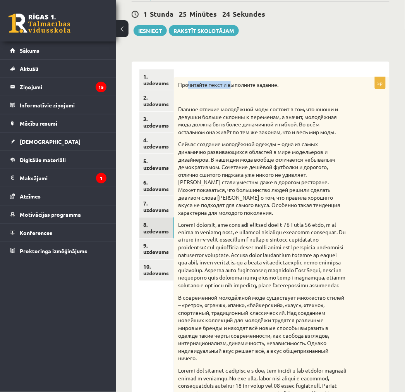
click at [229, 86] on p "Прочитайте текст и выполните задание." at bounding box center [262, 85] width 169 height 8
drag, startPoint x: 247, startPoint y: 87, endPoint x: 208, endPoint y: 86, distance: 38.8
click at [211, 87] on p "Прочитайте текст и выполните задание." at bounding box center [262, 85] width 169 height 8
click at [241, 85] on p "Прочитайте текст и выполните задание." at bounding box center [262, 85] width 169 height 8
drag, startPoint x: 278, startPoint y: 86, endPoint x: 206, endPoint y: 88, distance: 71.7
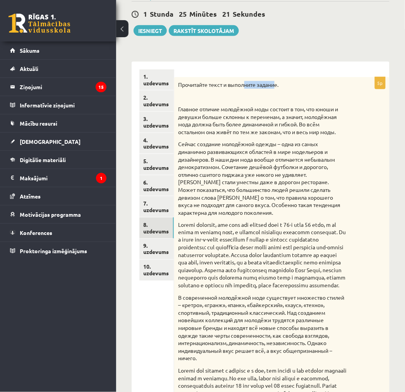
click at [234, 88] on p "Прочитайте текст и выполните задание." at bounding box center [262, 85] width 169 height 8
click at [260, 101] on p at bounding box center [262, 97] width 169 height 8
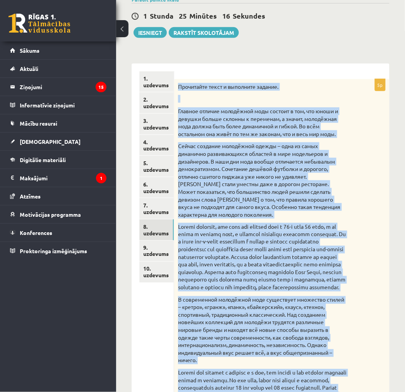
scroll to position [390, 0]
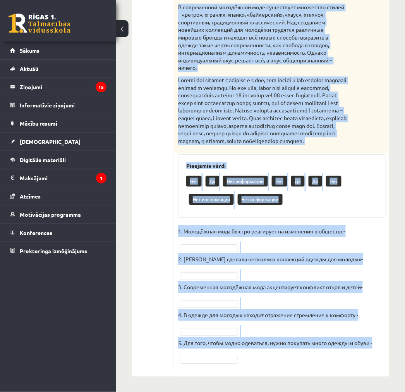
drag, startPoint x: 179, startPoint y: 84, endPoint x: 377, endPoint y: 374, distance: 351.4
click at [377, 374] on div "5p Прочитайте текст и выполните задание. Главное отличие молодёжной моды состои…" at bounding box center [281, 73] width 215 height 605
copy div "Прочитайте текст и выполните задание. Главное отличие молодёжной моды состоит в…"
click at [209, 240] on fieldset "1. Молодёжная мода быстро реагирует на изменения в обществе- 2. Коко Шанель сде…" at bounding box center [282, 294] width 208 height 139
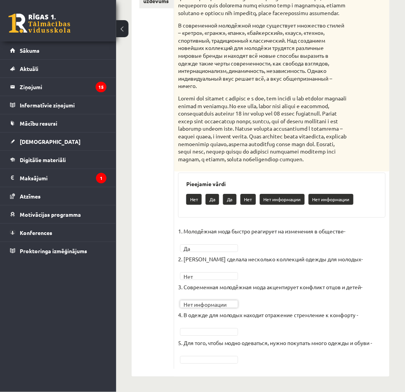
scroll to position [372, 0]
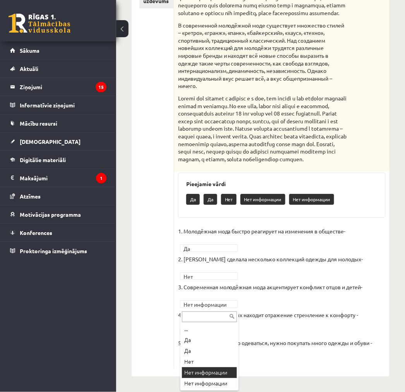
drag, startPoint x: 199, startPoint y: 339, endPoint x: 202, endPoint y: 336, distance: 4.4
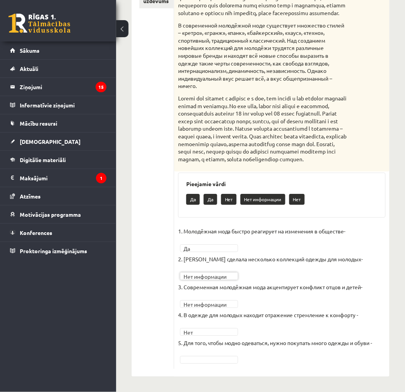
click at [205, 311] on p "4. В одежде для молодых находит отражение стремление к комфорту -" at bounding box center [268, 315] width 180 height 12
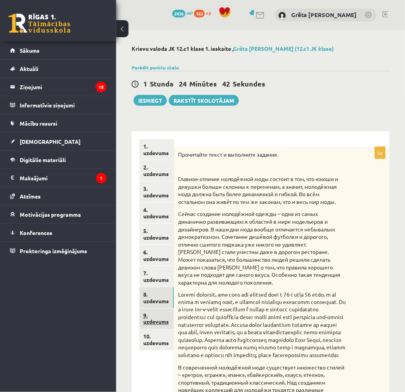
click at [159, 318] on link "9. uzdevums" at bounding box center [156, 318] width 34 height 21
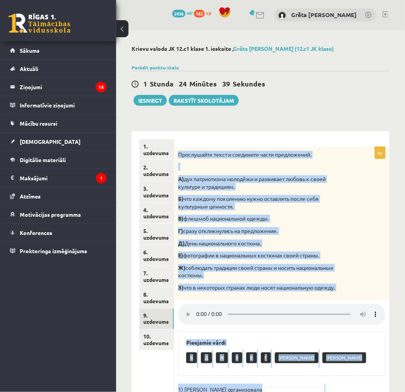
scroll to position [84, 0]
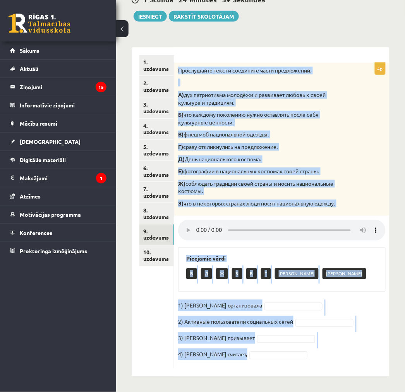
drag, startPoint x: 179, startPoint y: 156, endPoint x: 258, endPoint y: 361, distance: 219.7
click at [258, 361] on div "4p Прослушайте текст и соедините части предложений. А) дух патриотизма молодёжи…" at bounding box center [281, 216] width 215 height 306
copy div "Прослушайте текст и соедините части предложений. А) дух патриотизма молодёжи и …"
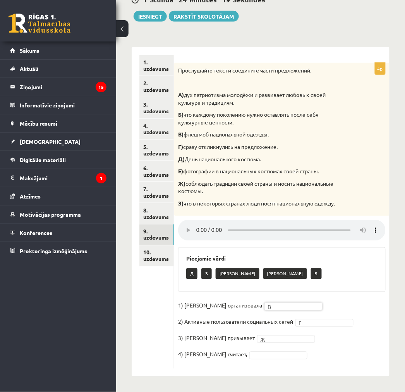
click at [272, 351] on fieldset "1) Мухаббат Саби организовала В * 2) Активные пользователи социальных сетей Г *…" at bounding box center [282, 331] width 208 height 65
click at [143, 250] on link "10. uzdevums" at bounding box center [156, 255] width 35 height 21
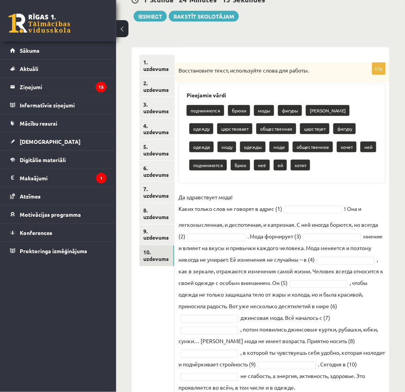
scroll to position [113, 0]
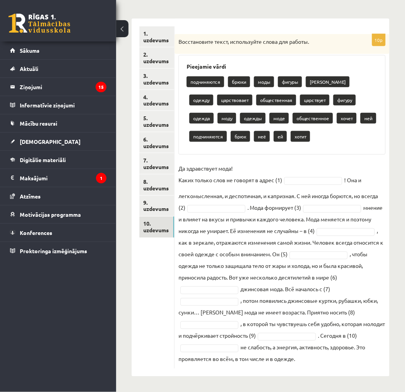
drag, startPoint x: 180, startPoint y: 66, endPoint x: 316, endPoint y: 377, distance: 339.4
click at [316, 377] on div "**********" at bounding box center [260, 154] width 289 height 474
copy div "Восстановите текст, используйте слова для работы. Pieejamie vārdi подчиняются б…"
click at [268, 160] on div "10p Восстановите текст, используйте слова для работы. Pieejamie vārdi подчиняют…" at bounding box center [282, 201] width 215 height 334
click at [295, 176] on fieldset "Да здравствует мода! Каких только слов не говорят в адрес (1) ! Она и легкомысл…" at bounding box center [282, 263] width 207 height 202
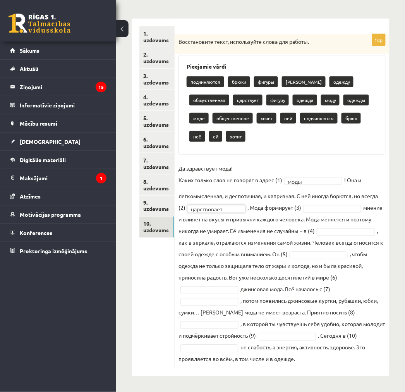
click at [317, 214] on fieldset "**********" at bounding box center [282, 263] width 207 height 202
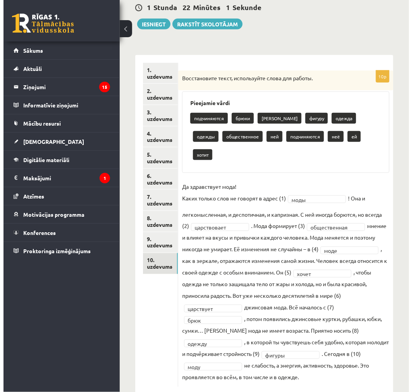
scroll to position [0, 0]
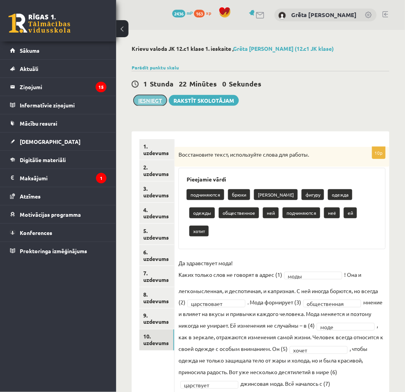
click at [160, 99] on button "Iesniegt" at bounding box center [150, 100] width 33 height 11
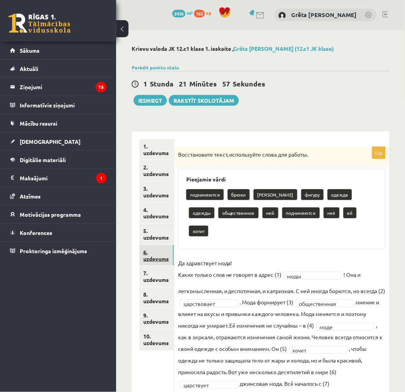
click at [159, 250] on link "6. uzdevums" at bounding box center [156, 255] width 34 height 21
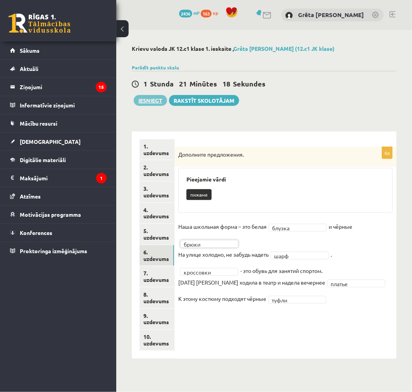
drag, startPoint x: 160, startPoint y: 108, endPoint x: 157, endPoint y: 103, distance: 5.7
click at [159, 108] on div "**********" at bounding box center [264, 202] width 296 height 344
click at [157, 103] on button "Iesniegt" at bounding box center [150, 100] width 33 height 11
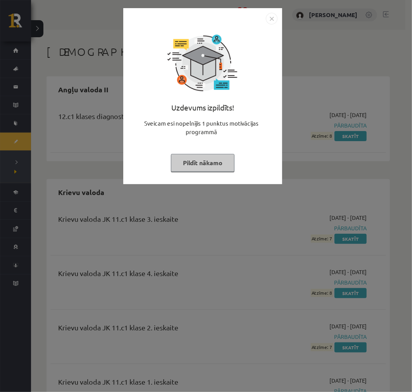
click at [273, 18] on img "Close" at bounding box center [272, 19] width 12 height 12
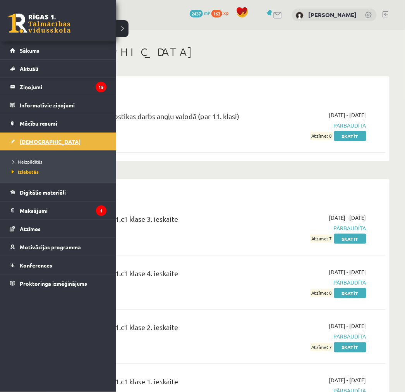
click at [42, 140] on span "[DEMOGRAPHIC_DATA]" at bounding box center [50, 141] width 61 height 7
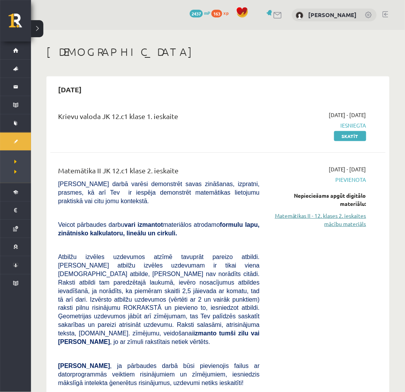
click at [309, 213] on link "Matemātikas II - 12. klases 2. ieskaites mācību materiāls" at bounding box center [319, 219] width 95 height 16
click at [349, 223] on link "Matemātikas II - 12. klases 2. ieskaites mācību materiāls" at bounding box center [319, 219] width 95 height 16
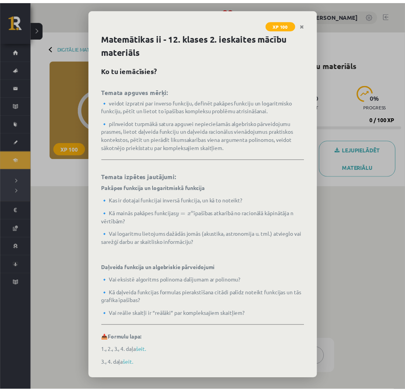
scroll to position [84, 0]
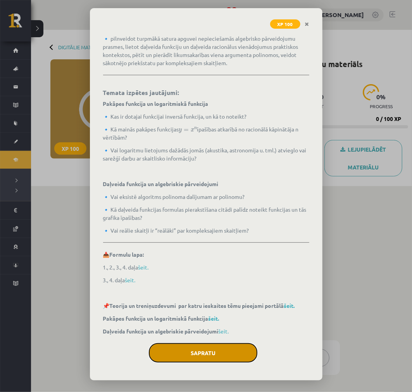
click at [196, 347] on button "Sapratu" at bounding box center [203, 352] width 108 height 19
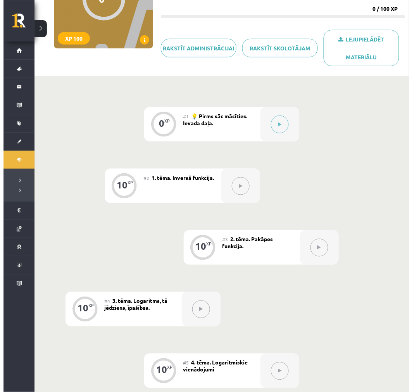
scroll to position [87, 0]
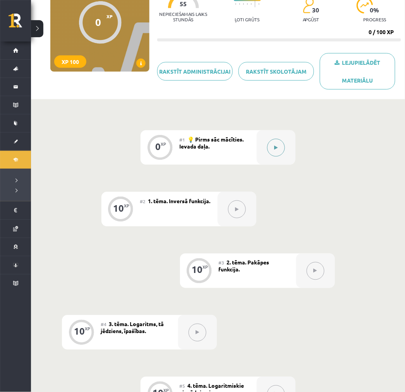
click at [279, 150] on button at bounding box center [276, 148] width 18 height 18
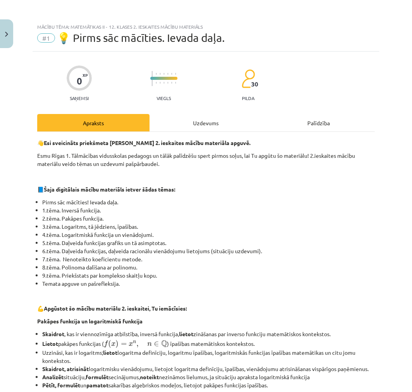
scroll to position [416, 0]
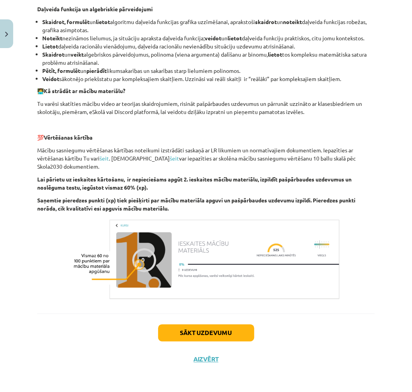
click at [237, 342] on div "Sākt uzdevumu Aizvērt" at bounding box center [205, 340] width 337 height 54
click at [239, 335] on button "Sākt uzdevumu" at bounding box center [206, 332] width 96 height 17
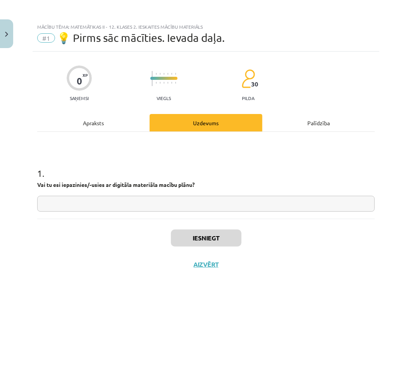
scroll to position [0, 0]
click at [147, 198] on input "text" at bounding box center [205, 204] width 337 height 16
type input "*"
click at [195, 239] on button "Iesniegt" at bounding box center [206, 237] width 70 height 17
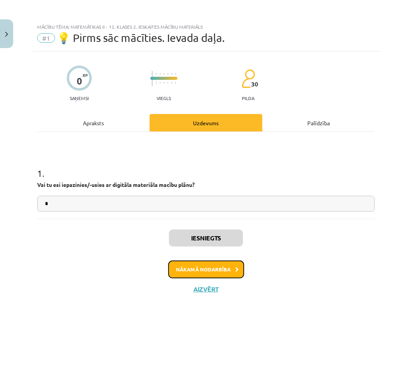
click at [194, 268] on button "Nākamā nodarbība" at bounding box center [206, 269] width 76 height 18
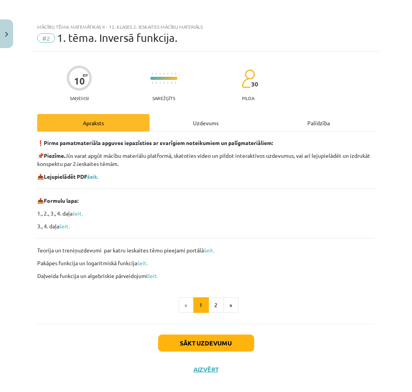
scroll to position [10, 0]
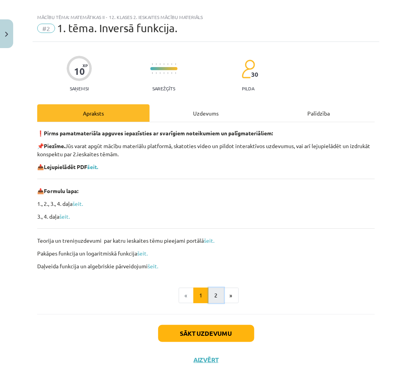
click at [212, 297] on button "2" at bounding box center [215, 294] width 15 height 15
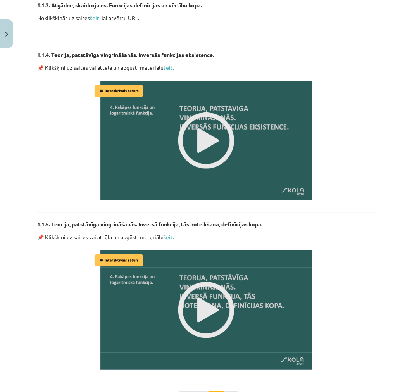
scroll to position [865, 0]
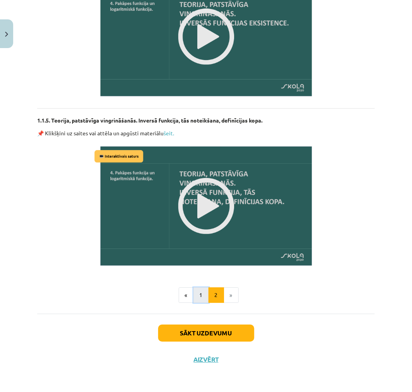
click at [203, 297] on button "1" at bounding box center [200, 294] width 15 height 15
